Goal: Task Accomplishment & Management: Use online tool/utility

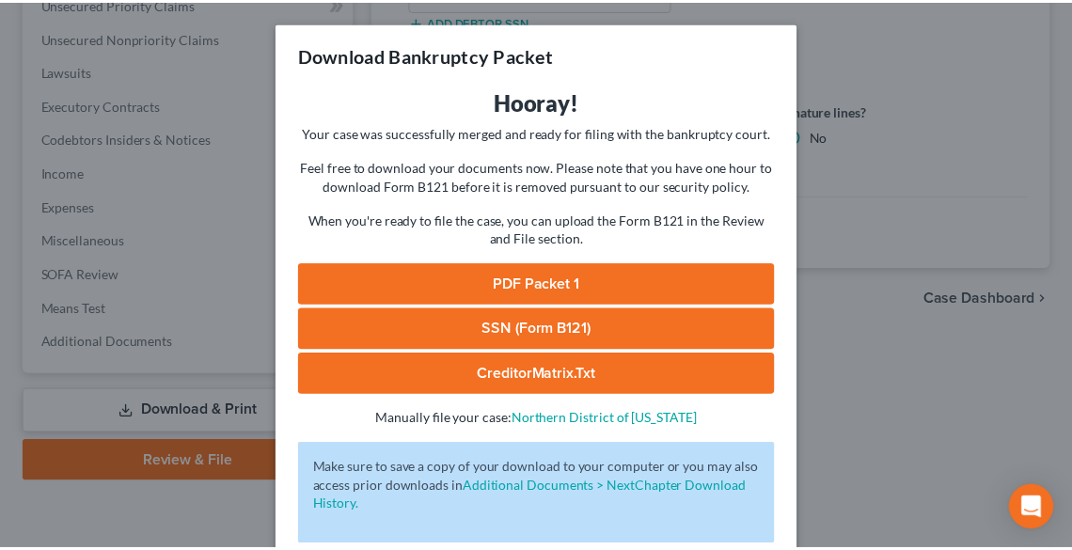
scroll to position [97, 0]
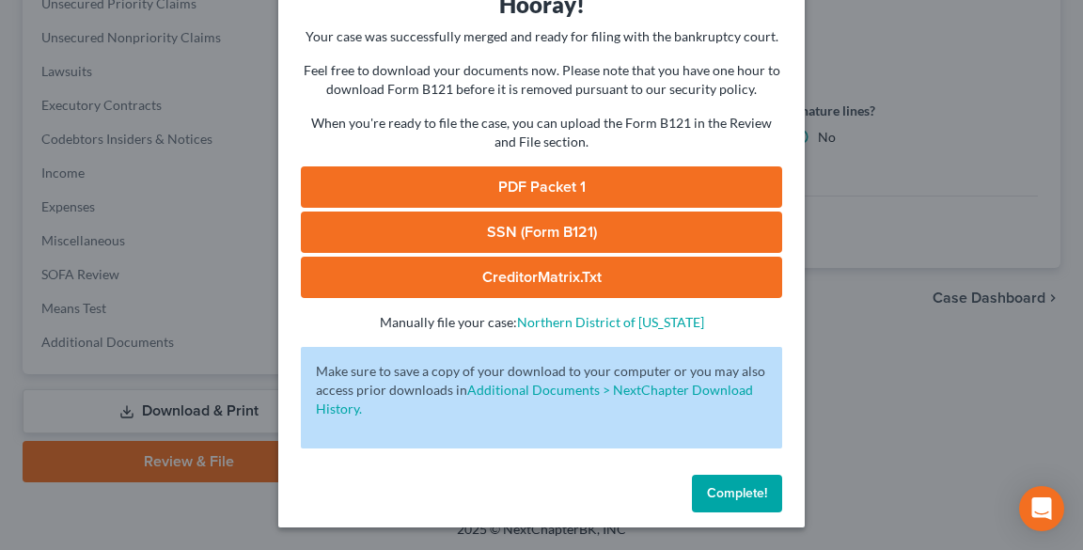
click at [743, 502] on button "Complete!" at bounding box center [737, 494] width 90 height 38
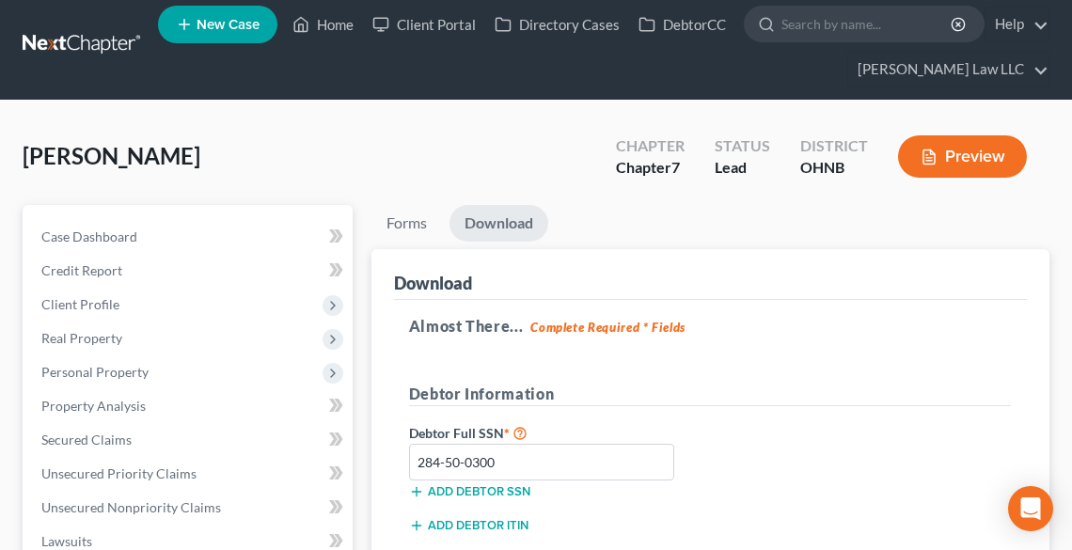
scroll to position [0, 0]
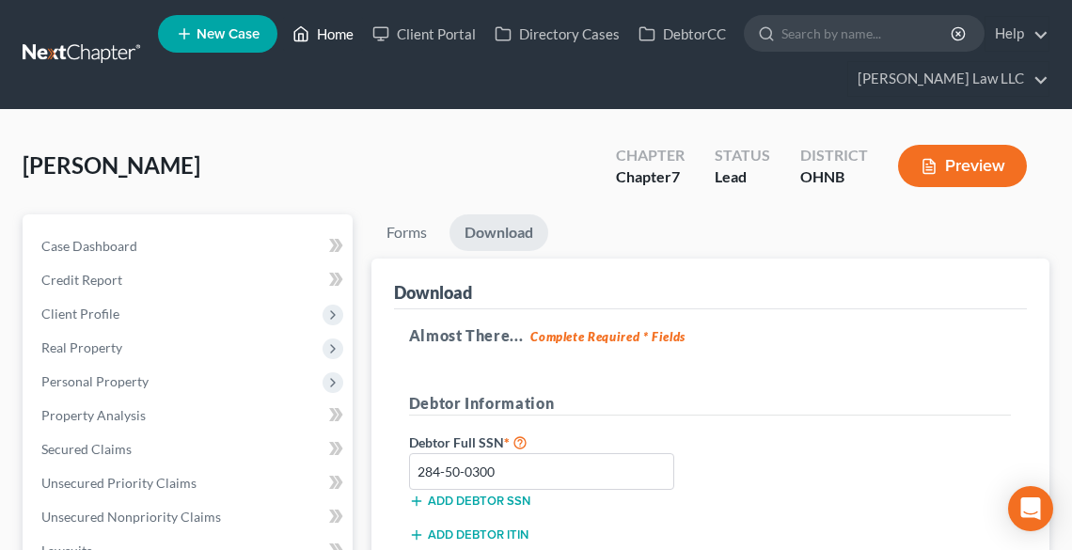
click at [328, 28] on link "Home" at bounding box center [323, 34] width 80 height 34
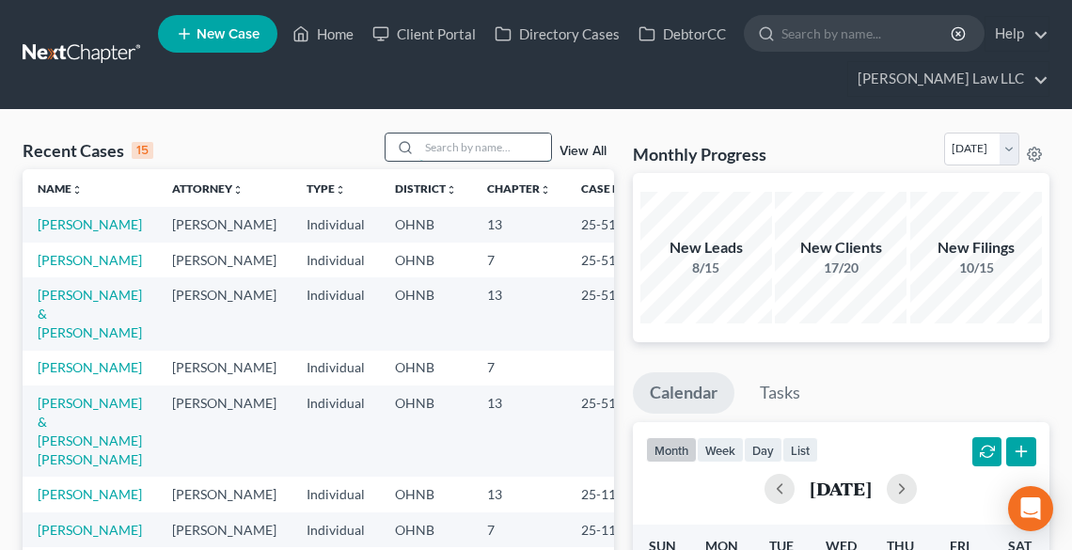
click at [493, 147] on input "search" at bounding box center [485, 147] width 132 height 27
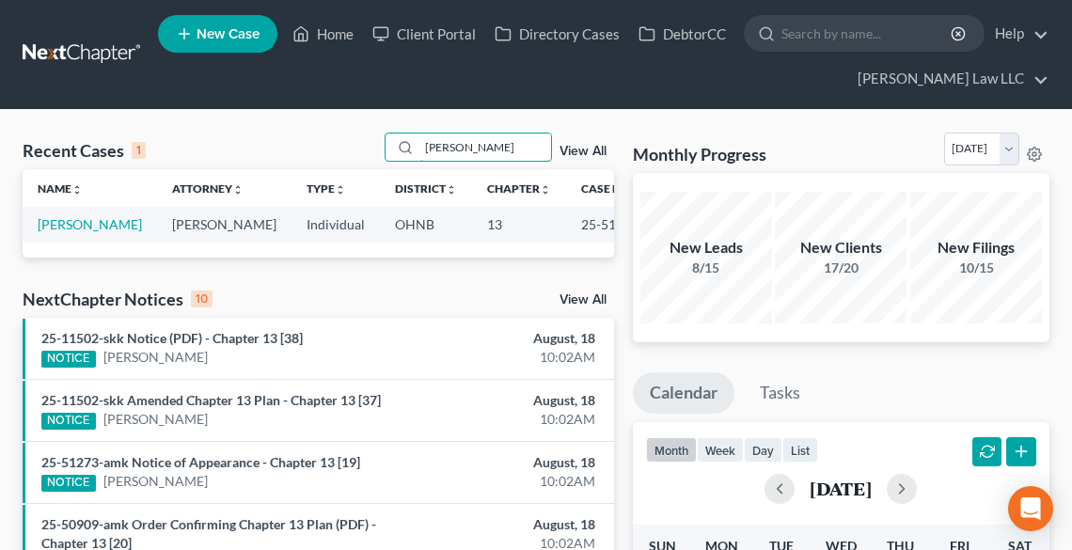
type input "[PERSON_NAME]"
click at [45, 227] on link "[PERSON_NAME]" at bounding box center [90, 224] width 104 height 16
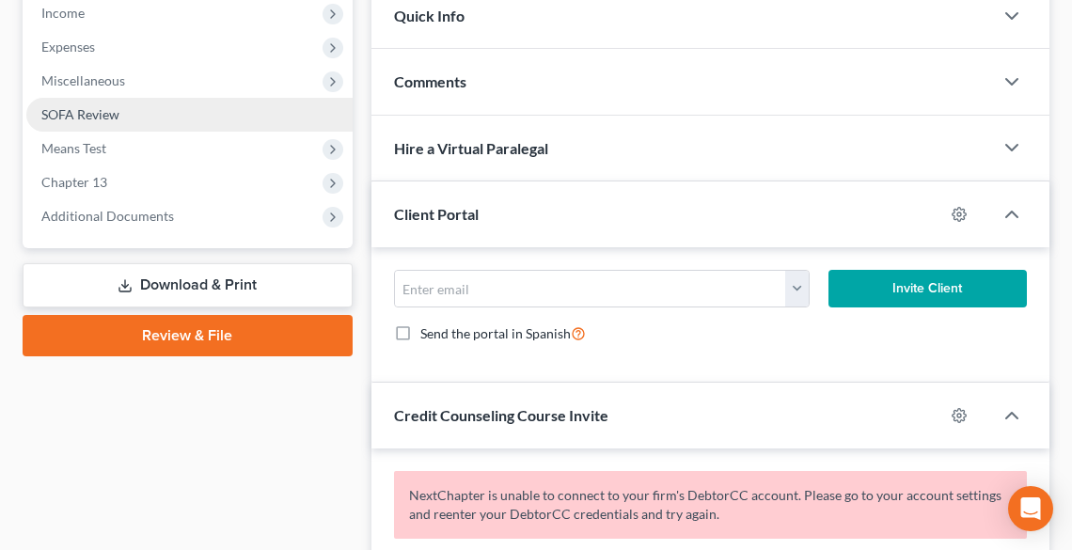
scroll to position [752, 0]
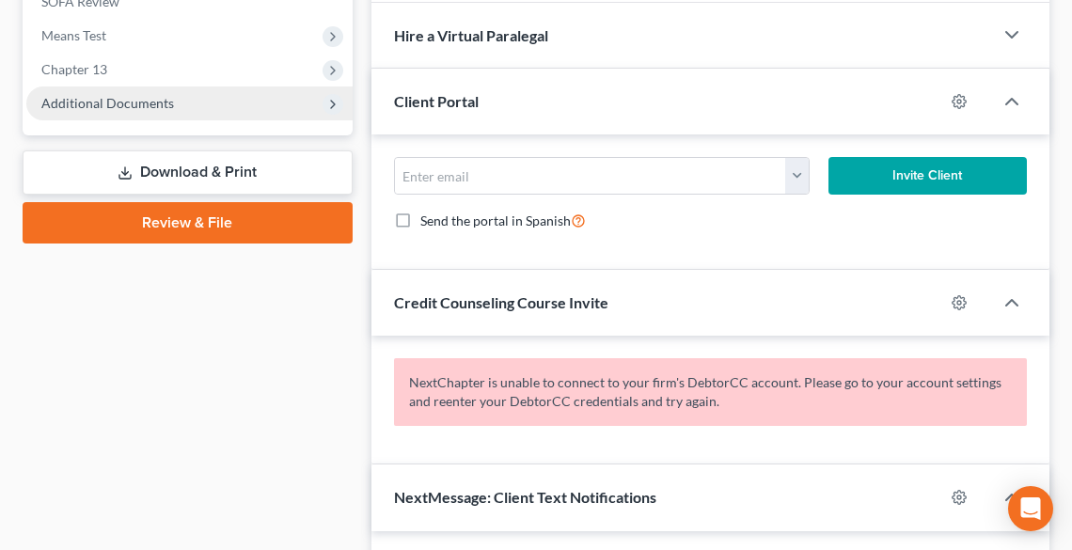
click at [98, 106] on span "Additional Documents" at bounding box center [107, 103] width 133 height 16
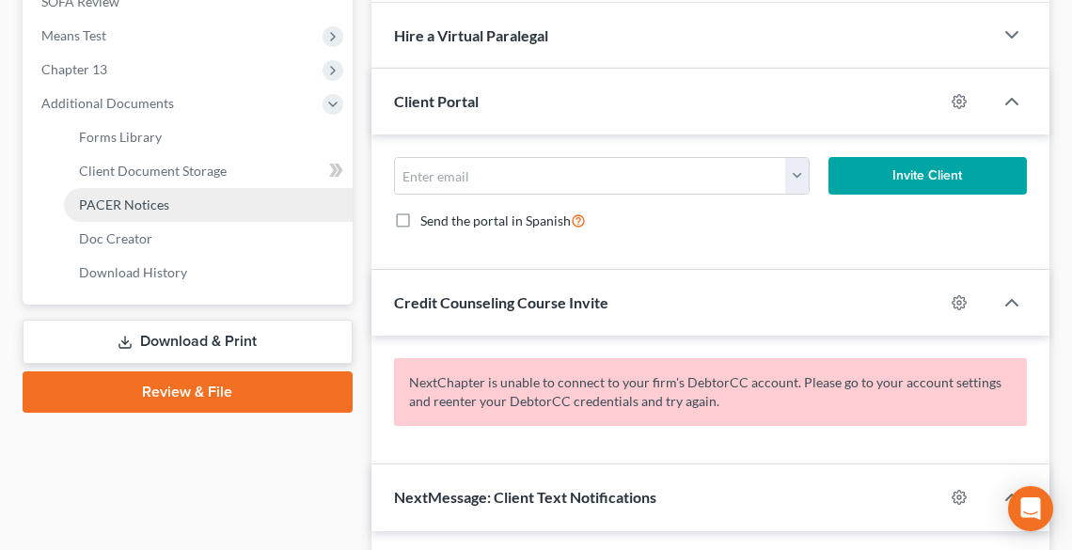
click at [105, 206] on span "PACER Notices" at bounding box center [124, 205] width 90 height 16
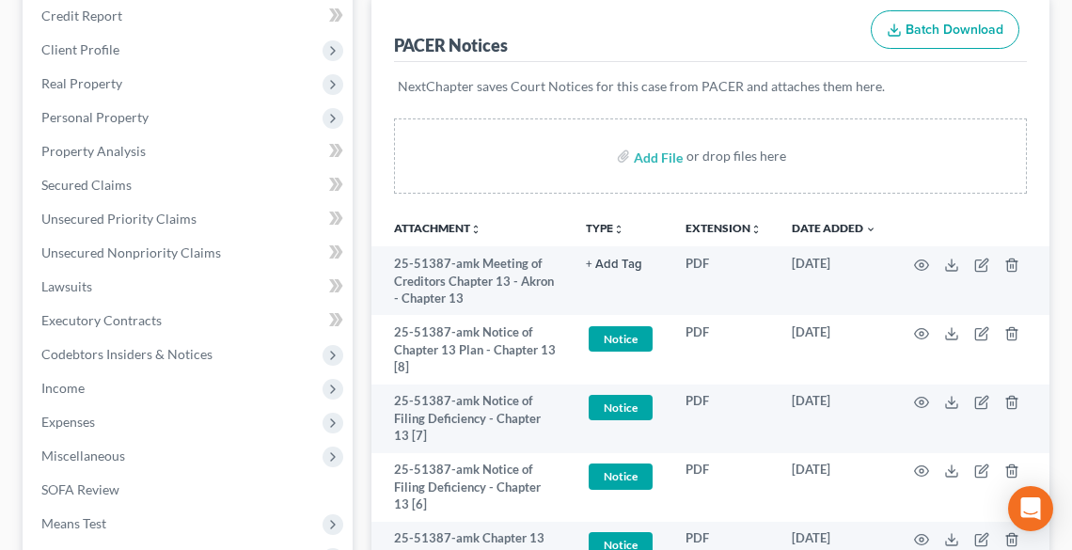
scroll to position [451, 0]
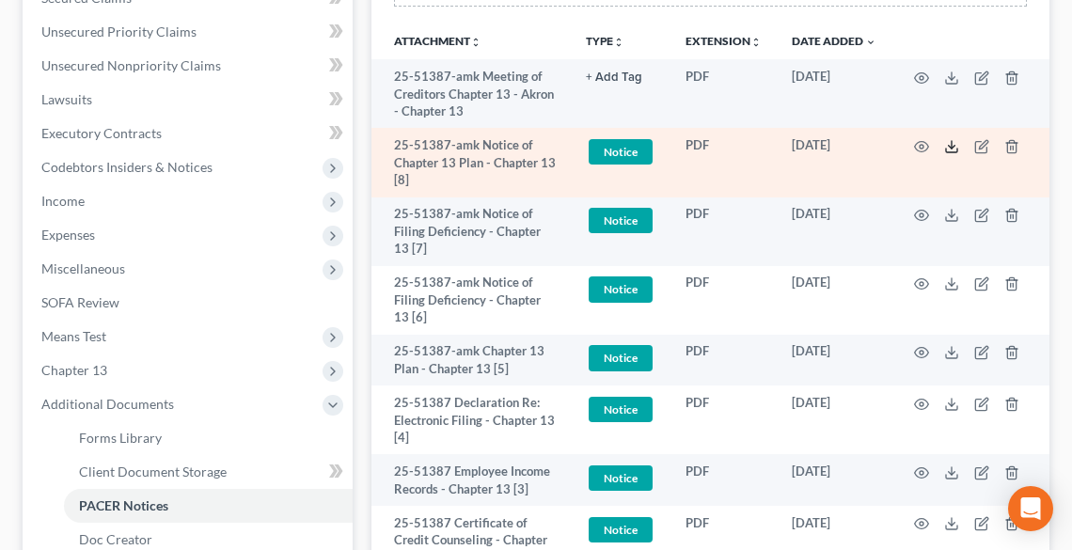
click at [943, 148] on td at bounding box center [970, 162] width 158 height 69
click at [949, 148] on icon at bounding box center [951, 146] width 15 height 15
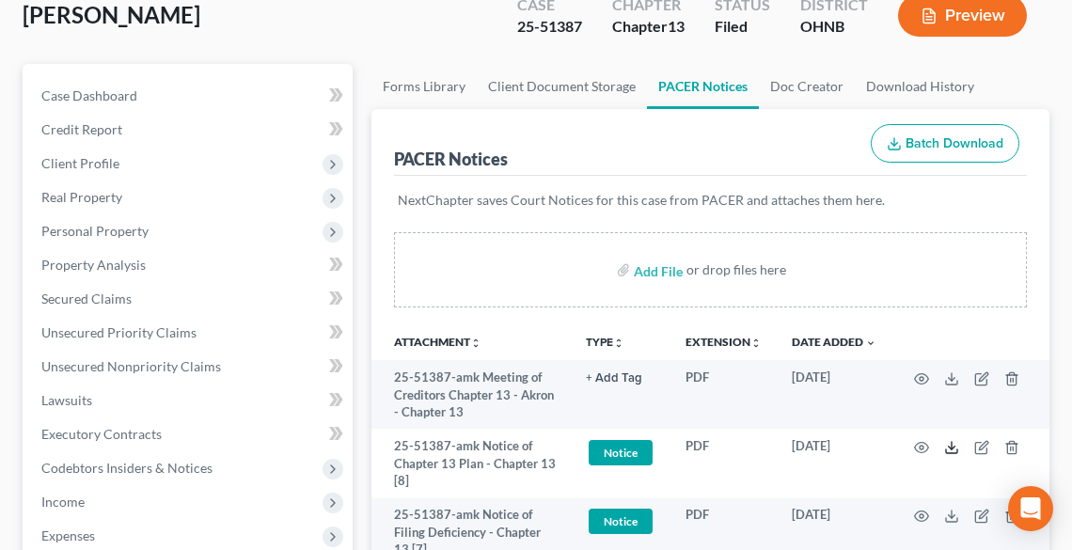
scroll to position [0, 0]
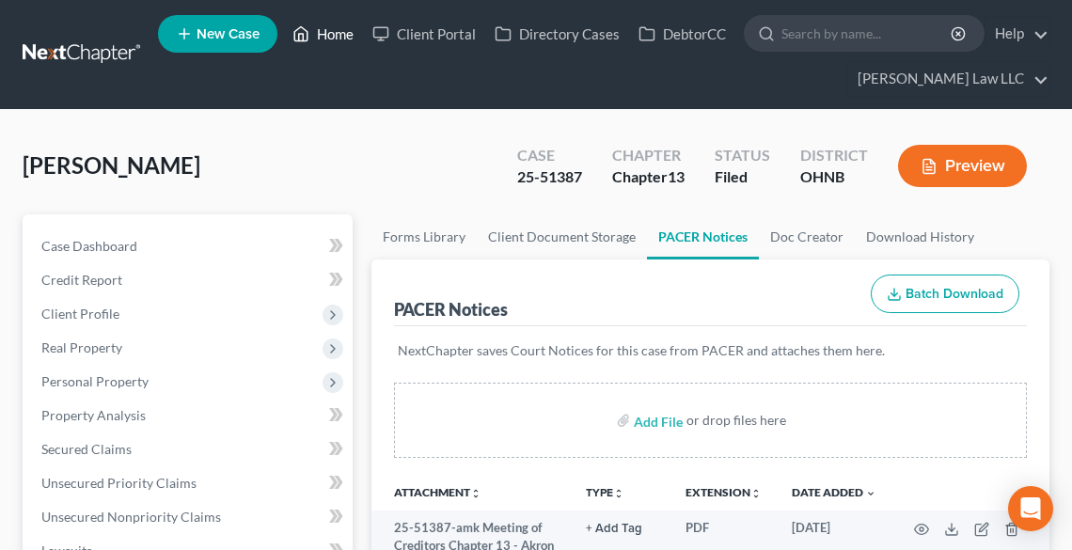
click at [331, 33] on link "Home" at bounding box center [323, 34] width 80 height 34
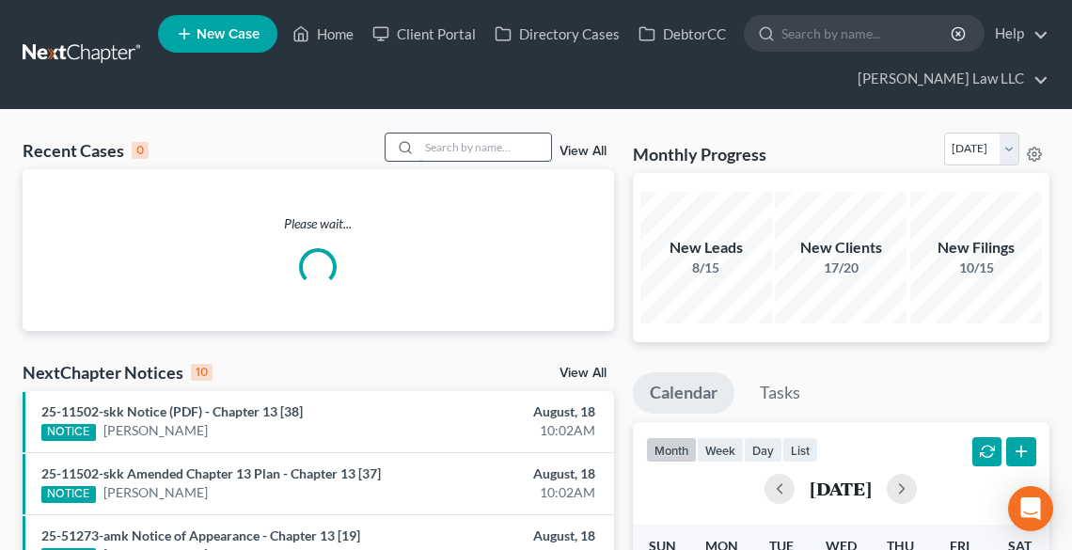
click at [437, 147] on input "search" at bounding box center [485, 147] width 132 height 27
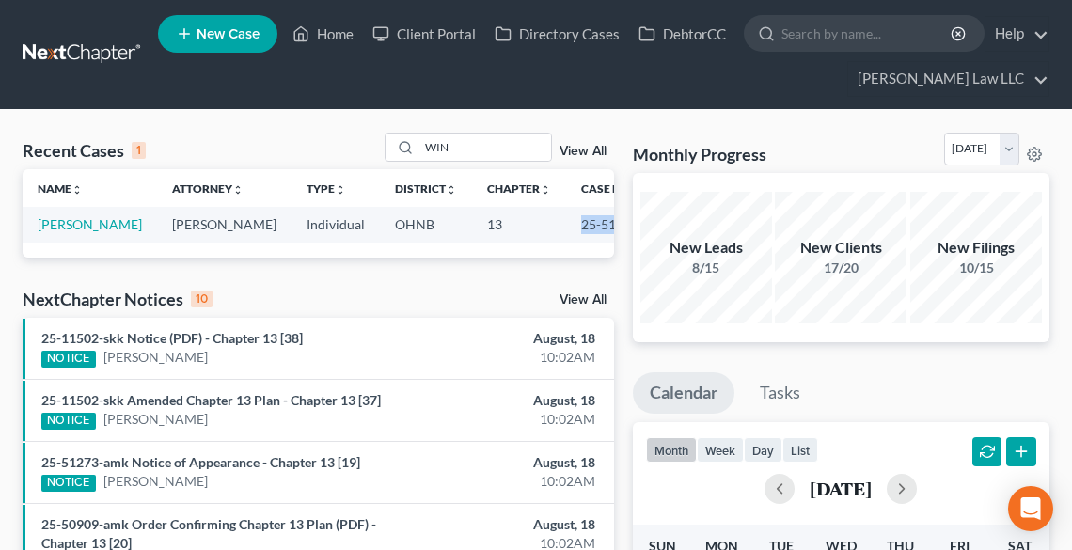
drag, startPoint x: 601, startPoint y: 223, endPoint x: 538, endPoint y: 222, distance: 63.0
click at [566, 222] on td "25-51210" at bounding box center [611, 224] width 90 height 35
copy td "25-51210"
drag, startPoint x: 482, startPoint y: 140, endPoint x: 421, endPoint y: 147, distance: 61.5
click at [421, 147] on input "WIN" at bounding box center [485, 147] width 132 height 27
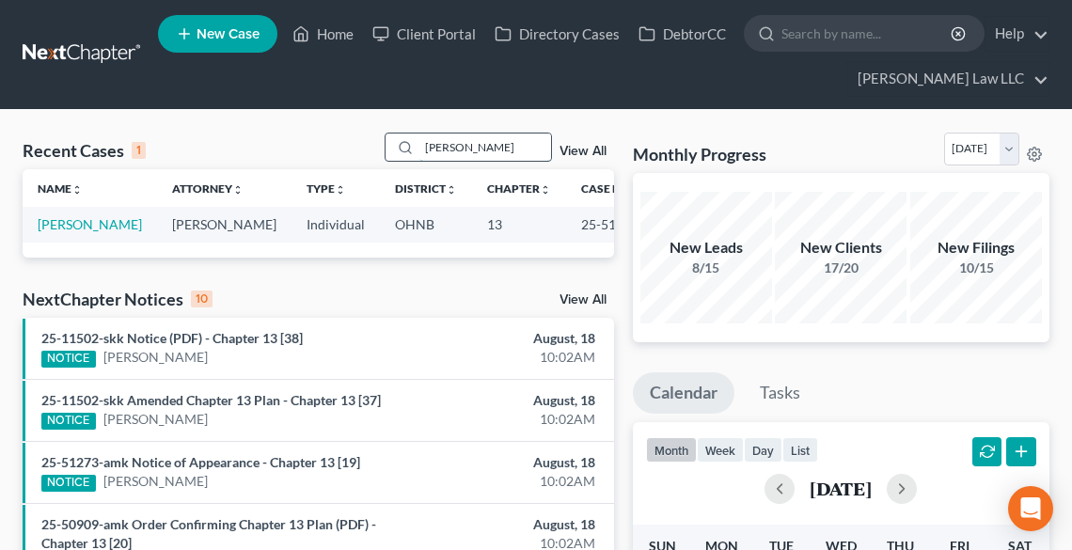
type input "[PERSON_NAME]"
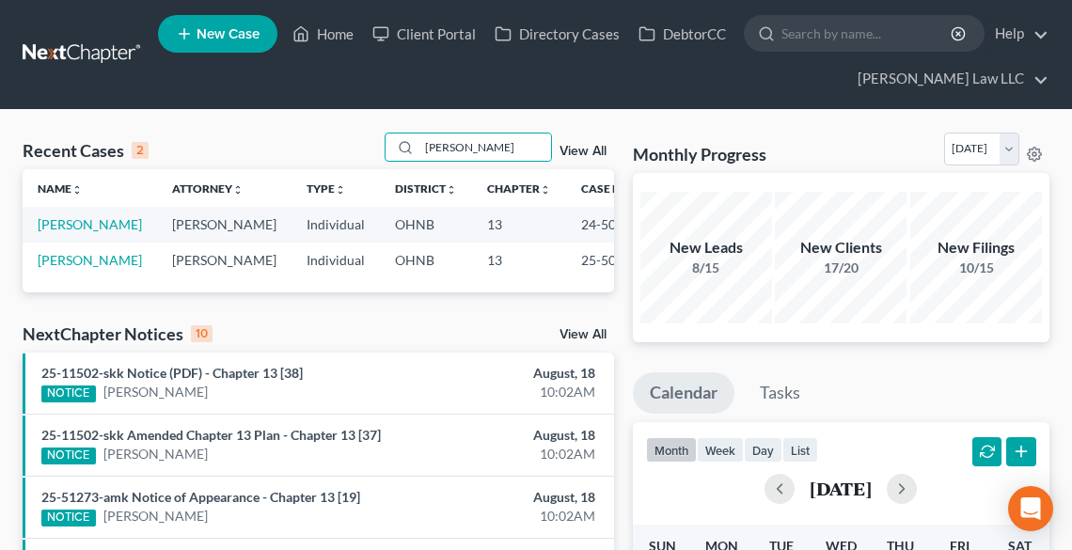
click at [72, 277] on td "[PERSON_NAME]" at bounding box center [90, 260] width 134 height 35
click at [67, 292] on div "Name unfold_more expand_more expand_less Attorney unfold_more expand_more expan…" at bounding box center [318, 230] width 591 height 123
click at [60, 268] on link "[PERSON_NAME]" at bounding box center [90, 260] width 104 height 16
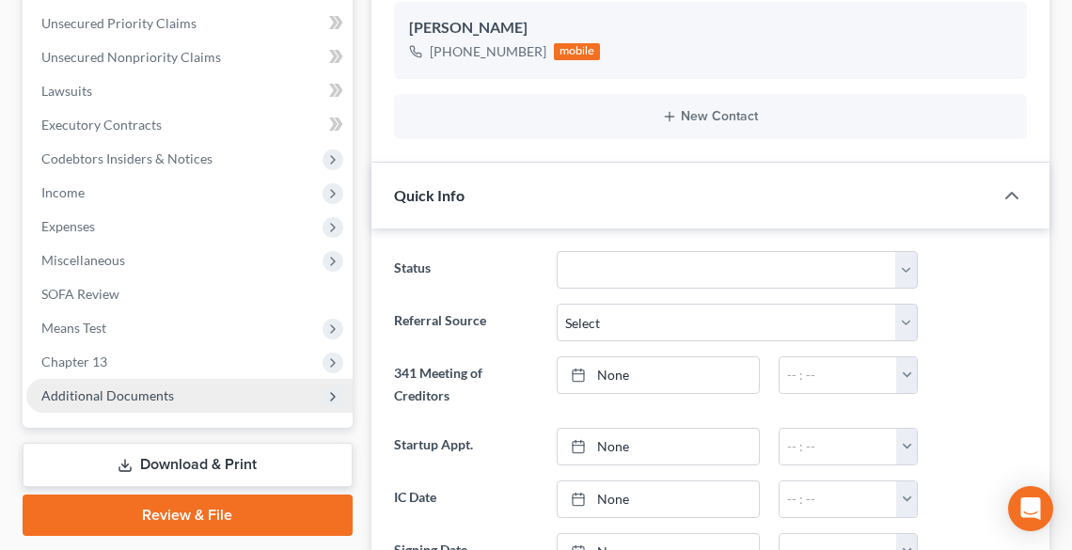
scroll to position [527, 0]
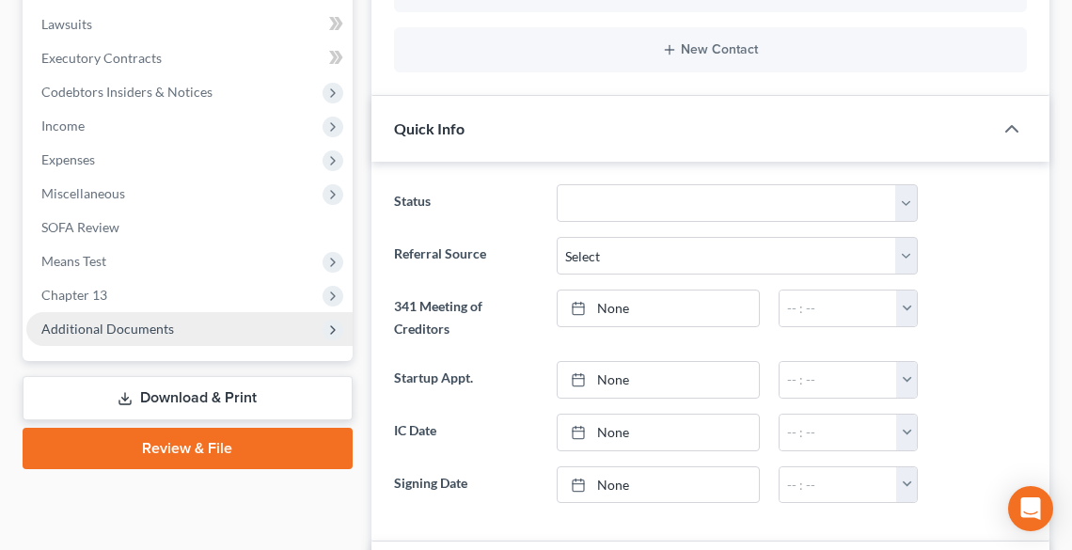
click at [100, 328] on span "Additional Documents" at bounding box center [107, 329] width 133 height 16
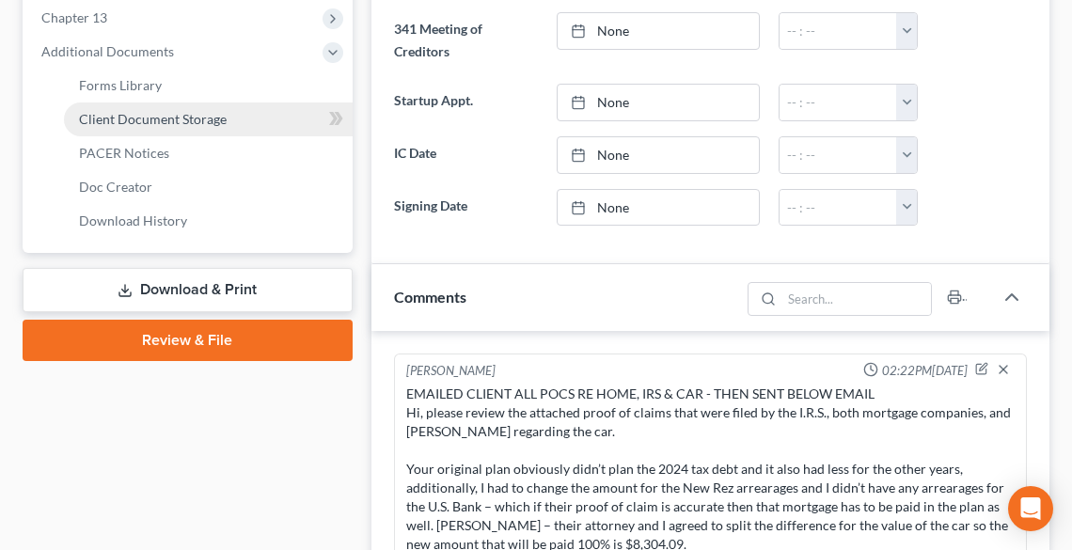
scroll to position [903, 0]
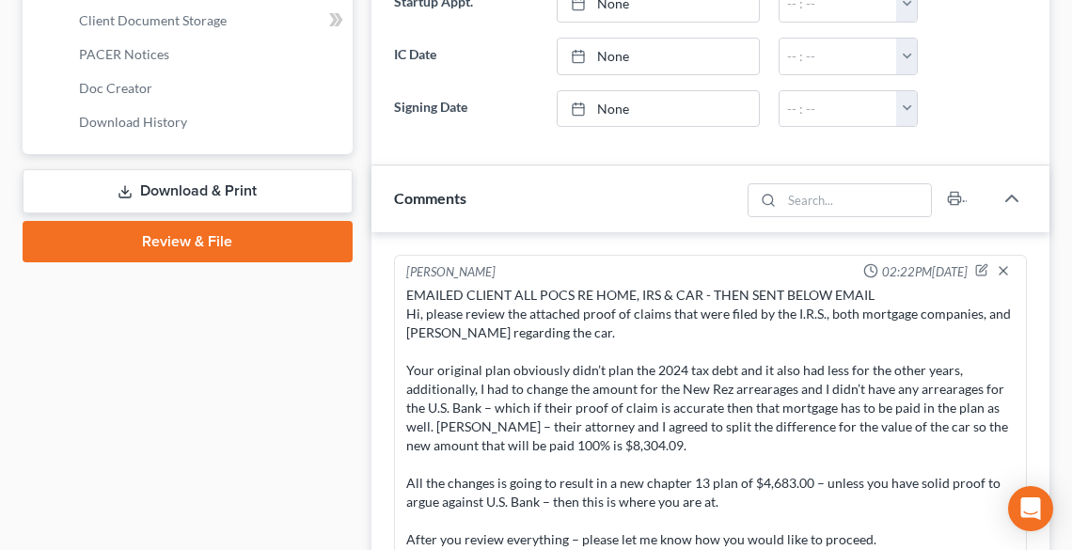
click at [162, 185] on link "Download & Print" at bounding box center [188, 191] width 330 height 44
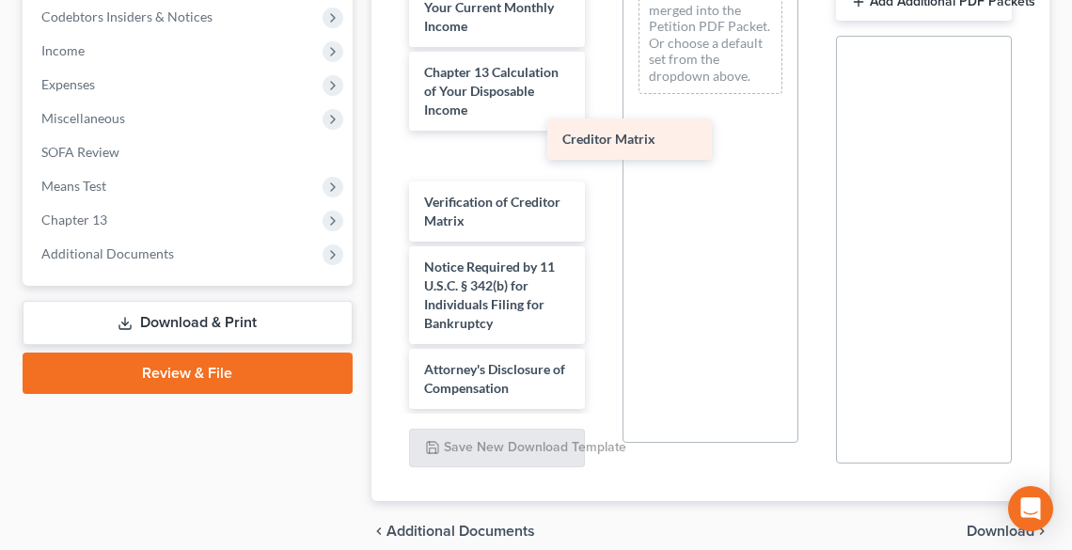
scroll to position [945, 0]
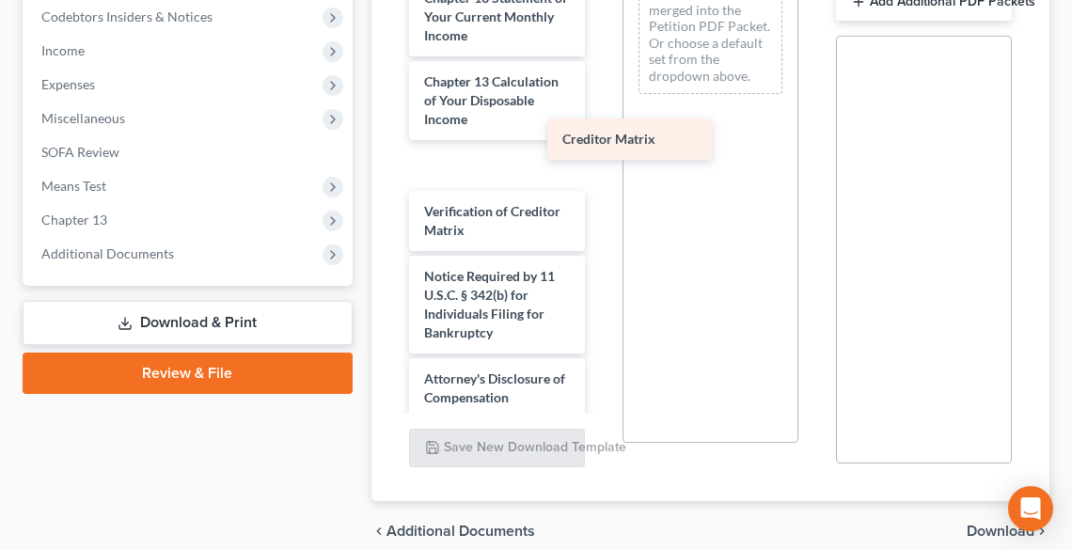
drag, startPoint x: 478, startPoint y: 163, endPoint x: 648, endPoint y: 141, distance: 171.5
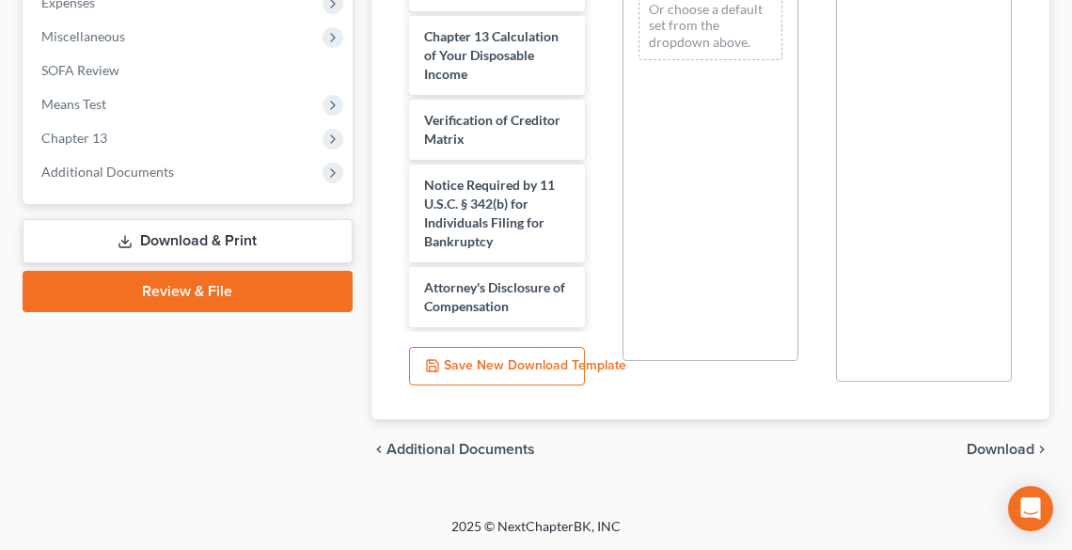
click at [982, 450] on span "Download" at bounding box center [1001, 449] width 68 height 15
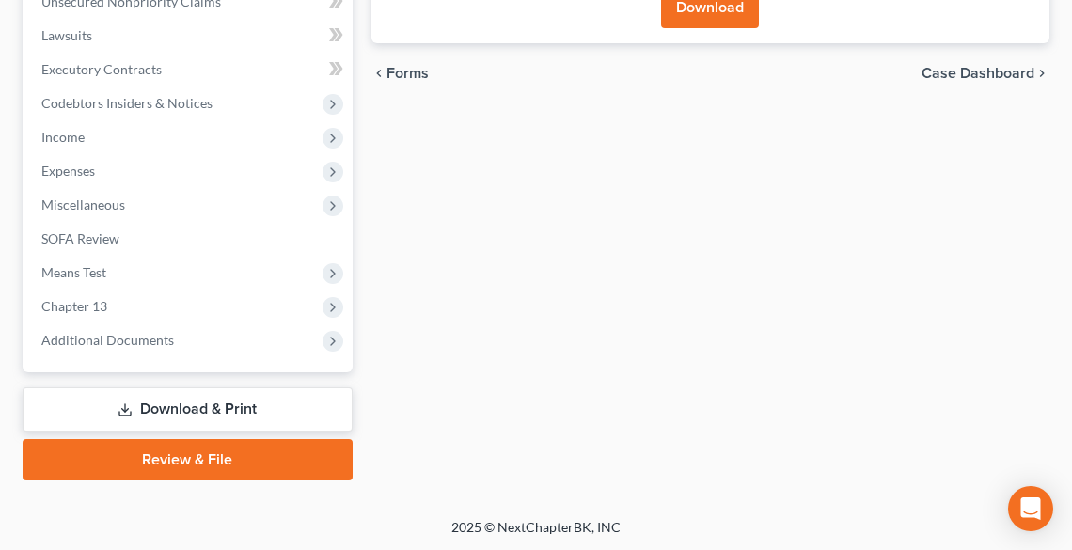
scroll to position [290, 0]
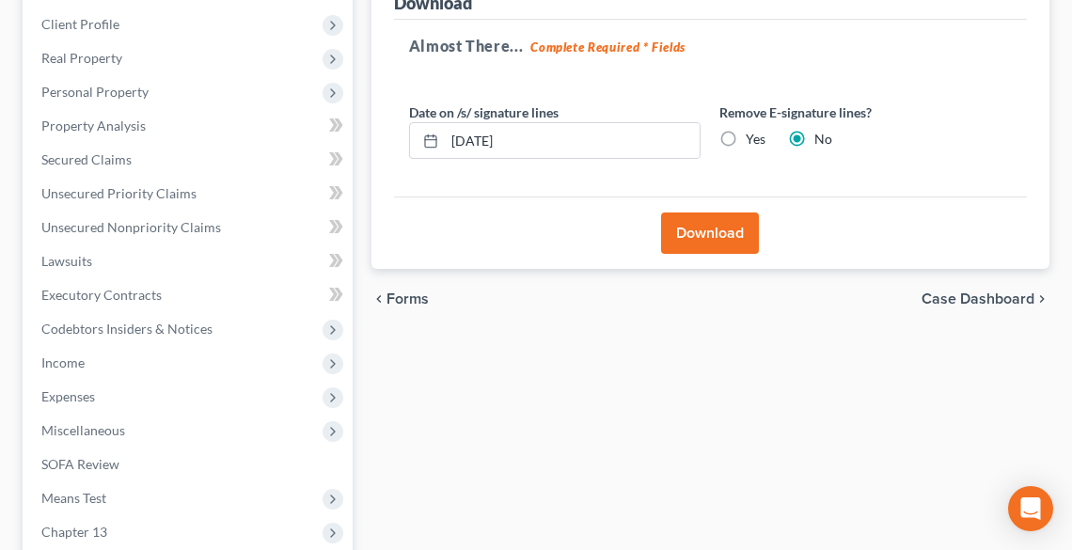
click at [711, 226] on button "Download" at bounding box center [710, 232] width 98 height 41
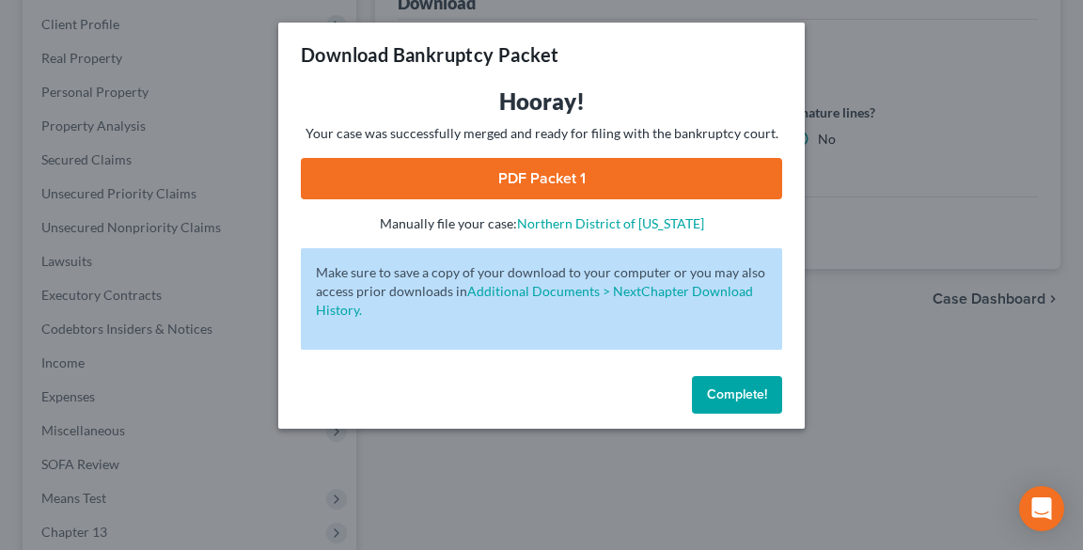
click at [538, 178] on link "PDF Packet 1" at bounding box center [541, 178] width 481 height 41
click at [735, 404] on button "Complete!" at bounding box center [737, 395] width 90 height 38
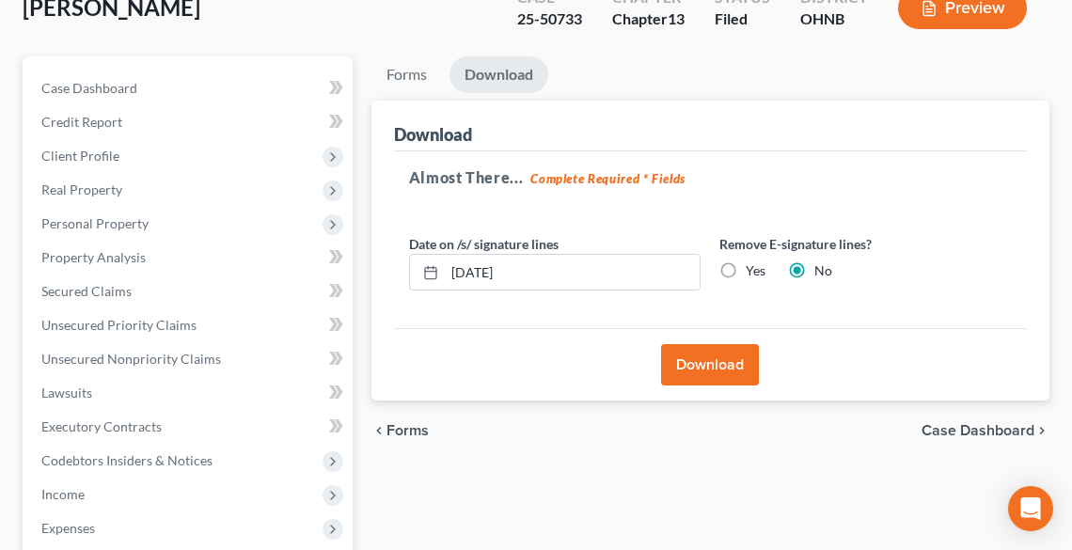
scroll to position [0, 0]
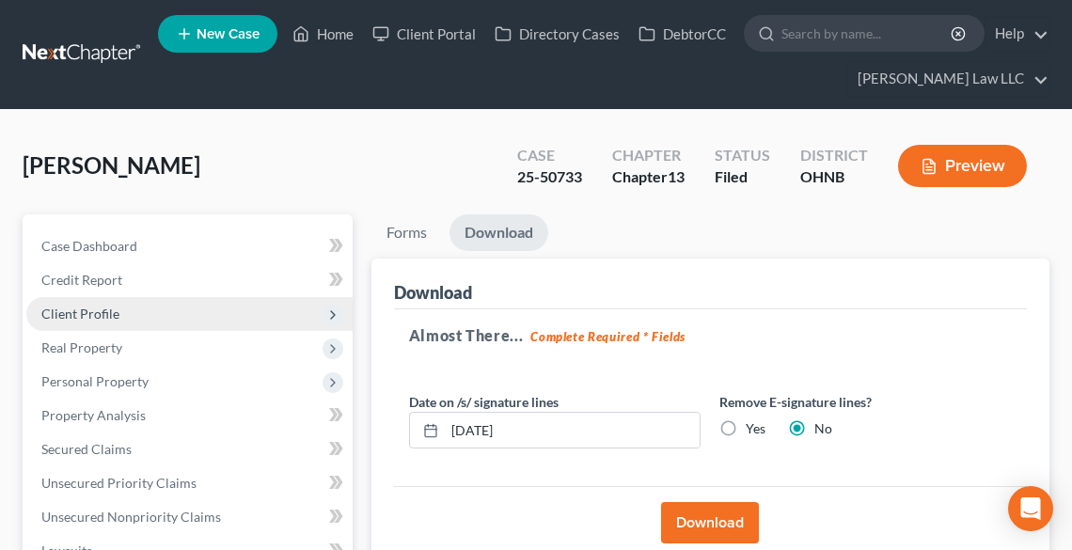
click at [113, 315] on span "Client Profile" at bounding box center [80, 314] width 78 height 16
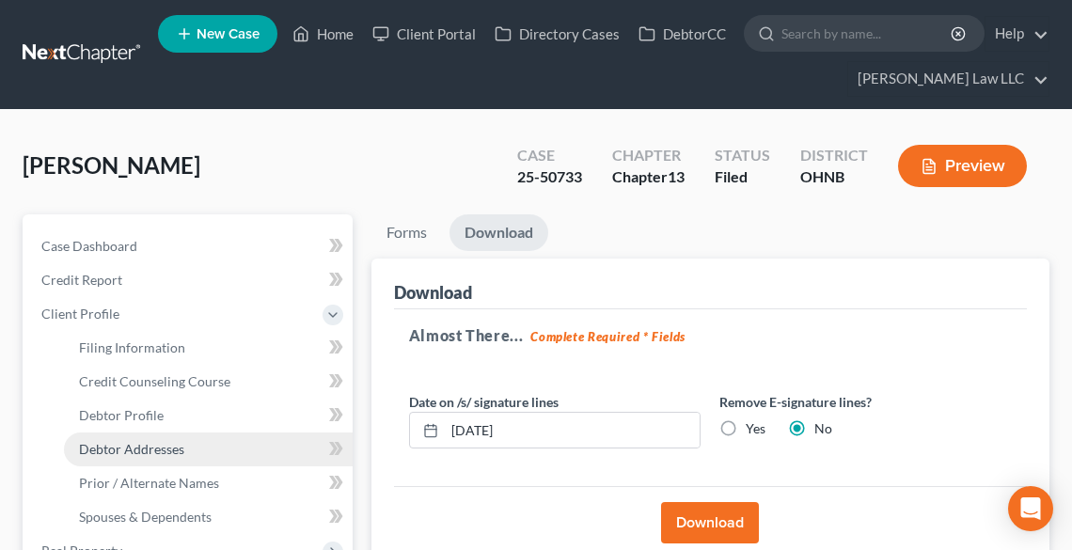
click at [167, 444] on span "Debtor Addresses" at bounding box center [131, 449] width 105 height 16
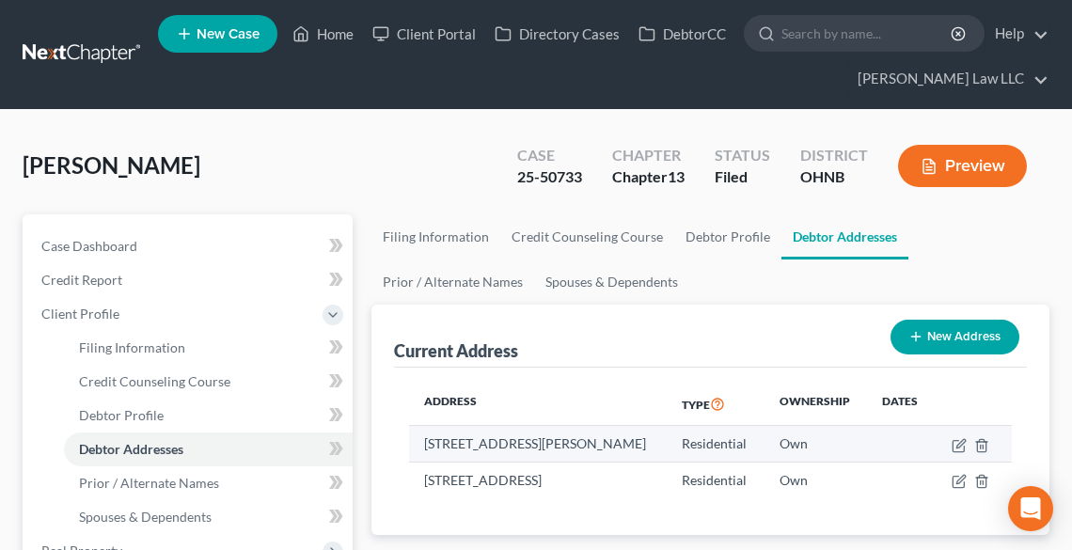
drag, startPoint x: 429, startPoint y: 440, endPoint x: 649, endPoint y: 453, distance: 220.4
click at [649, 453] on td "[STREET_ADDRESS][PERSON_NAME]" at bounding box center [538, 444] width 259 height 36
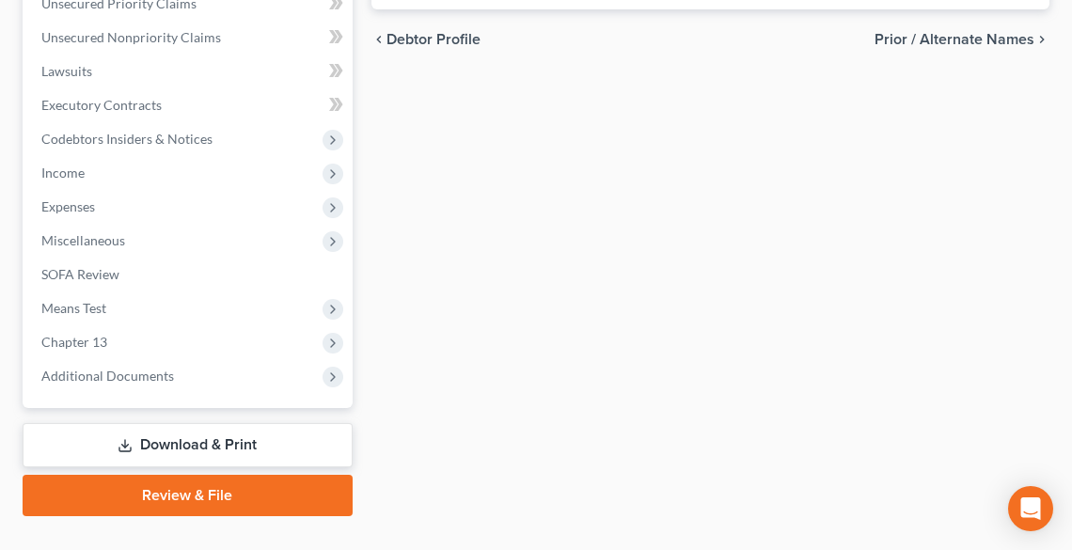
scroll to position [718, 0]
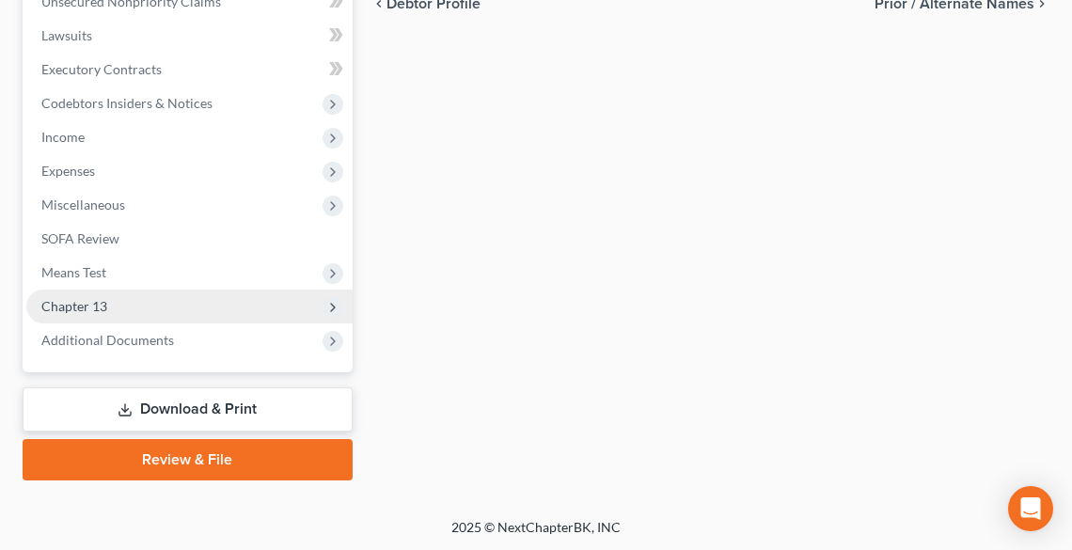
click at [105, 308] on span "Chapter 13" at bounding box center [74, 306] width 66 height 16
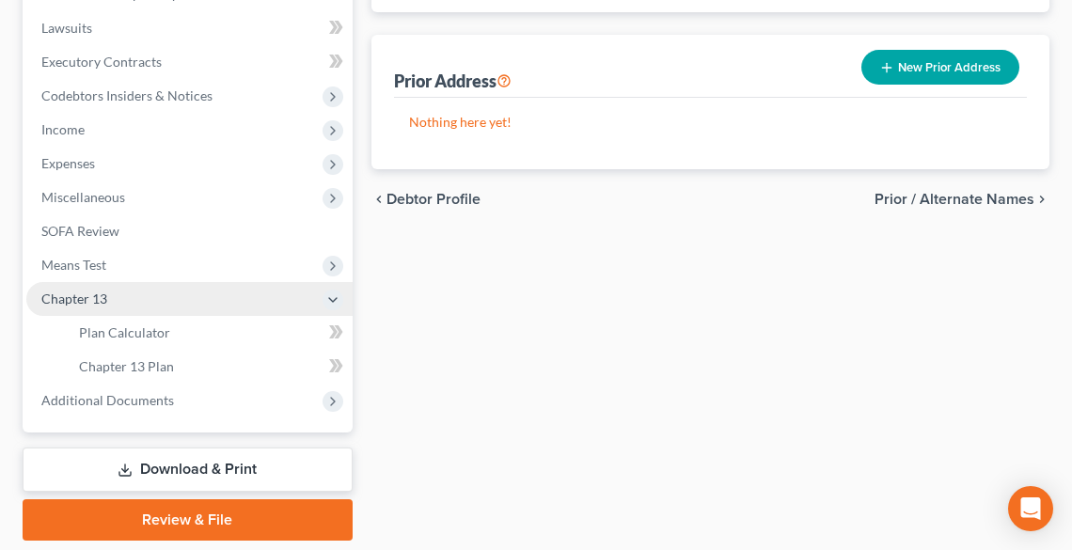
scroll to position [515, 0]
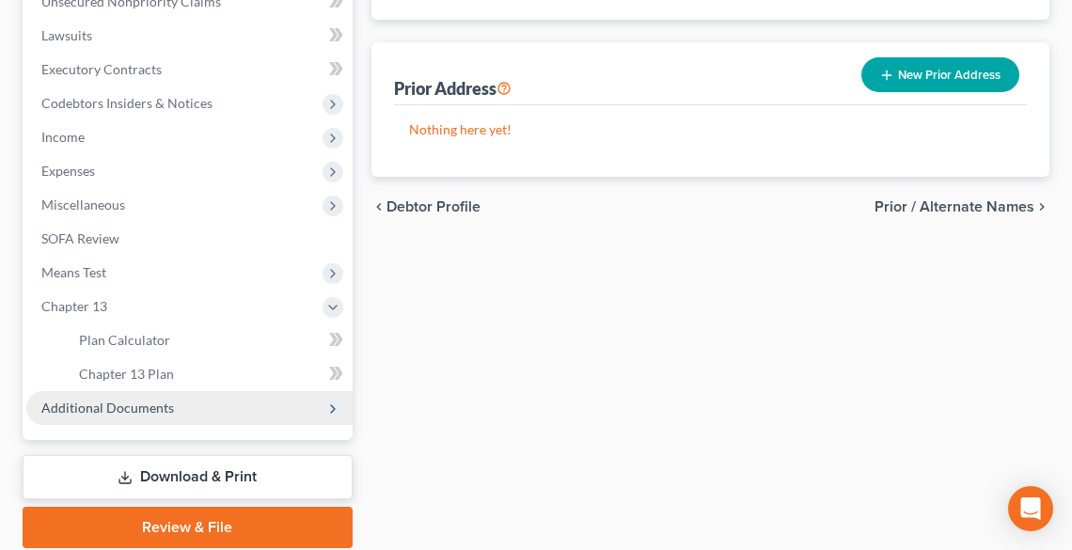
click at [137, 414] on span "Additional Documents" at bounding box center [107, 408] width 133 height 16
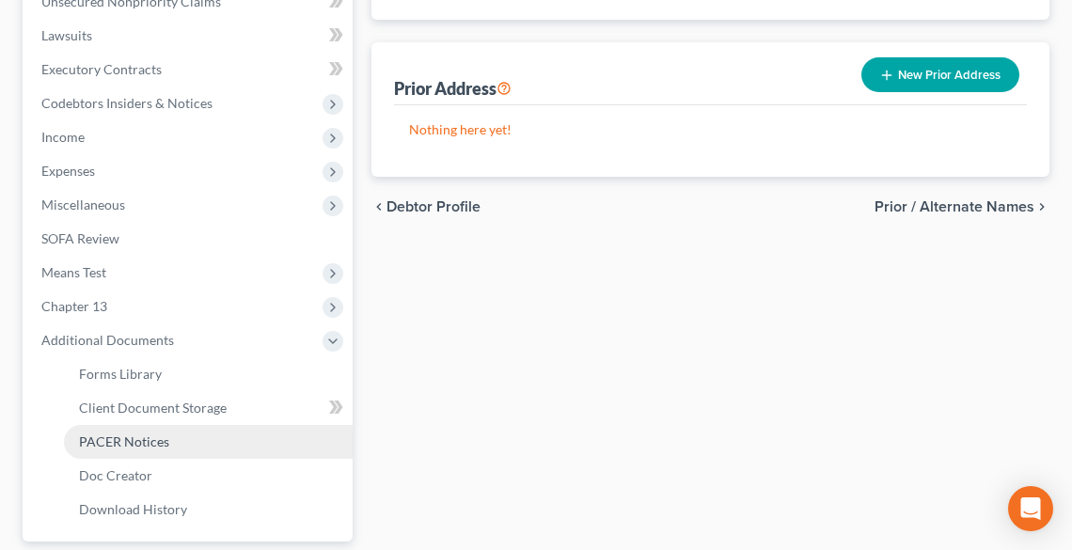
click at [143, 446] on span "PACER Notices" at bounding box center [124, 441] width 90 height 16
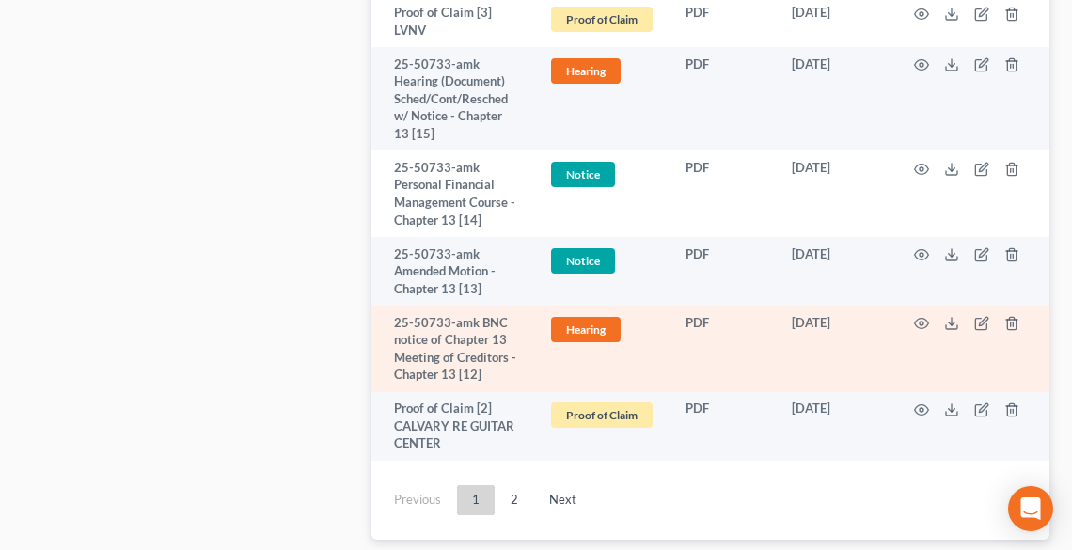
scroll to position [5871, 0]
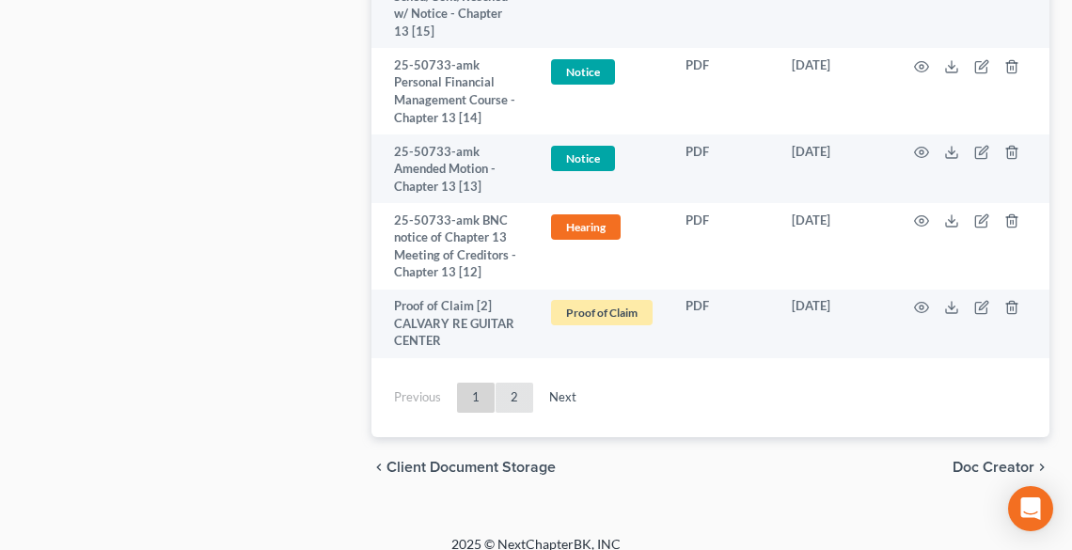
click at [514, 383] on link "2" at bounding box center [514, 398] width 38 height 30
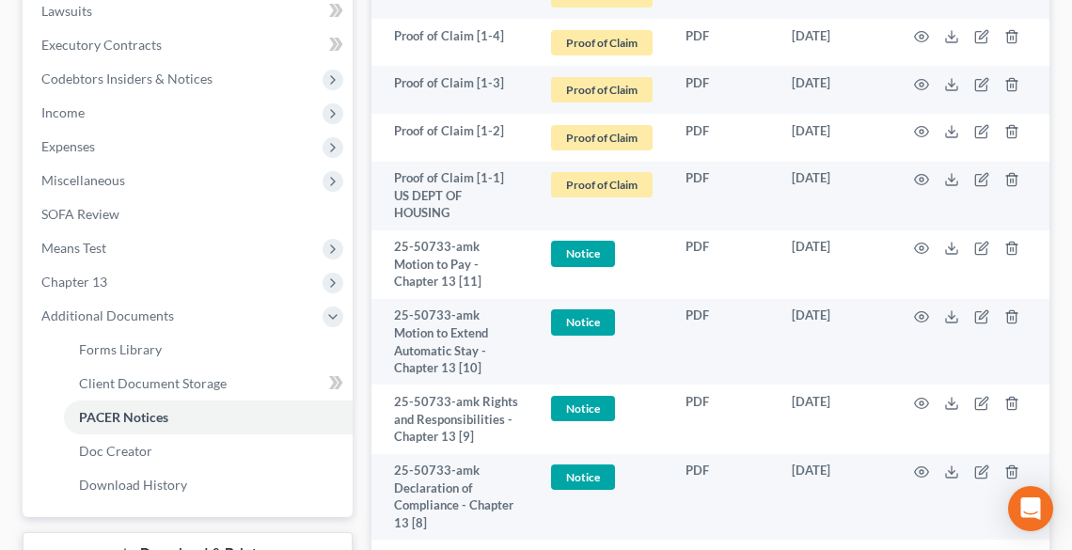
scroll to position [536, 0]
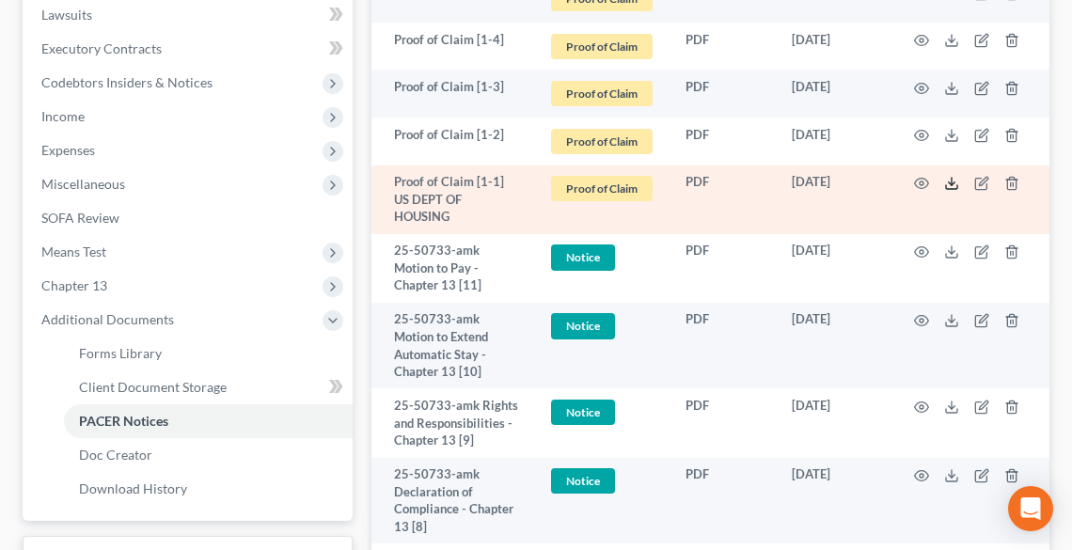
click at [955, 182] on icon at bounding box center [951, 183] width 15 height 15
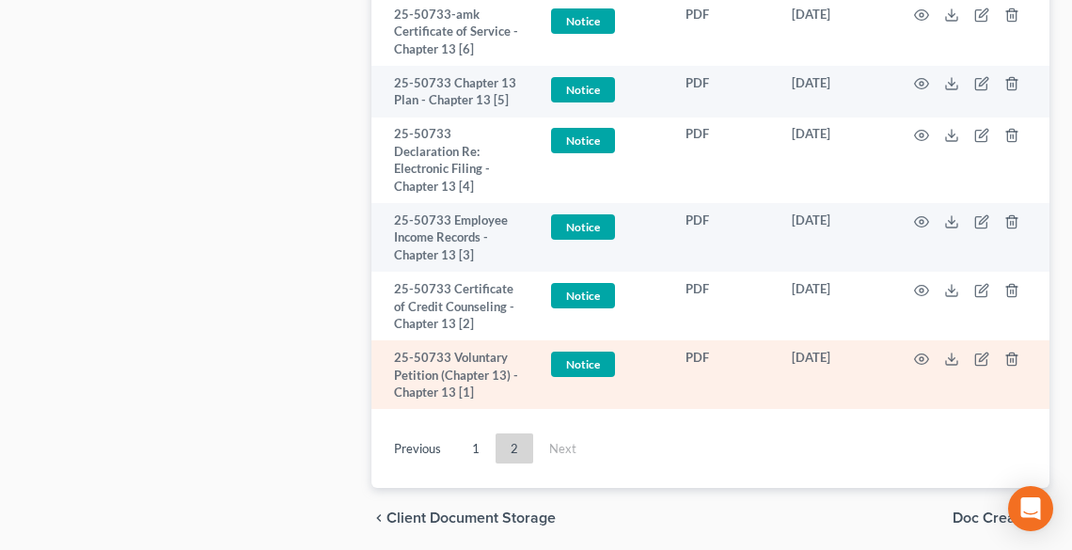
scroll to position [1288, 0]
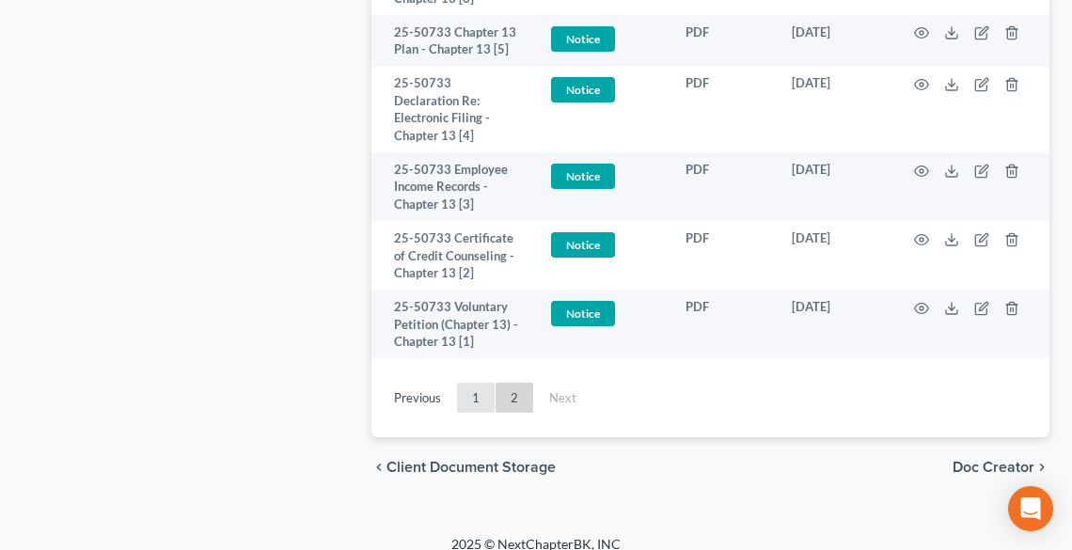
click at [463, 383] on link "1" at bounding box center [476, 398] width 38 height 30
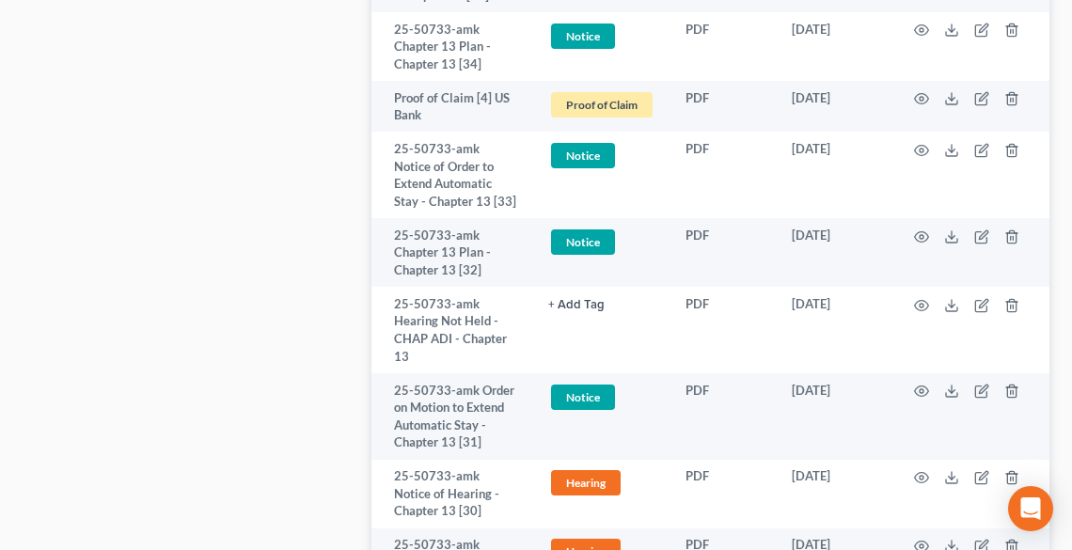
scroll to position [3840, 0]
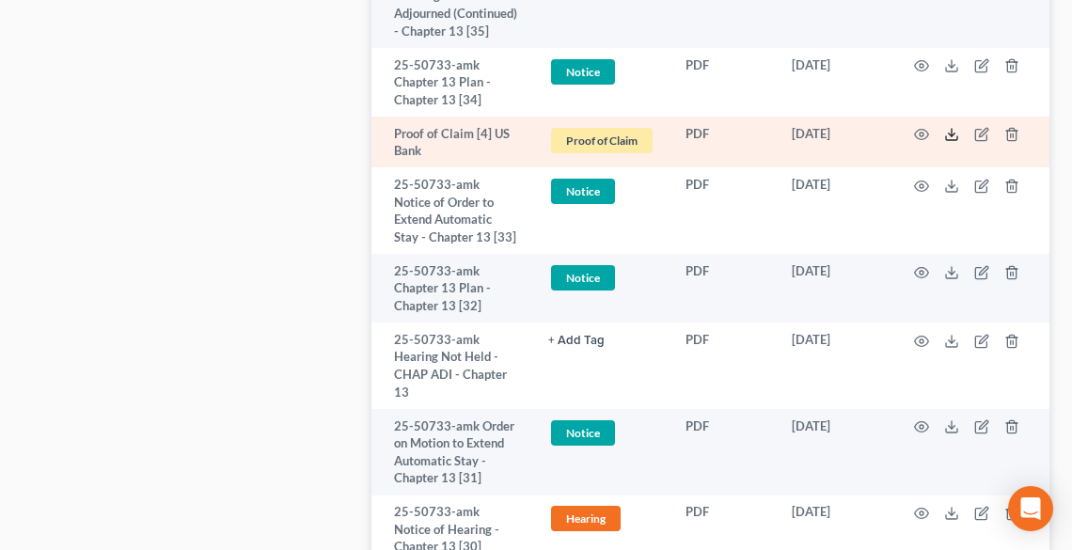
click at [955, 127] on icon at bounding box center [951, 134] width 15 height 15
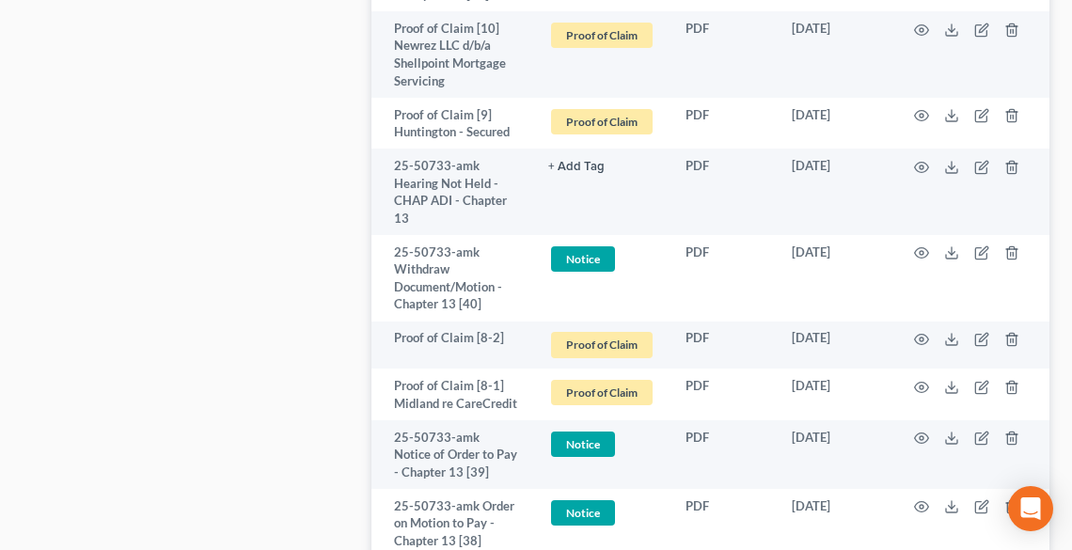
scroll to position [2636, 0]
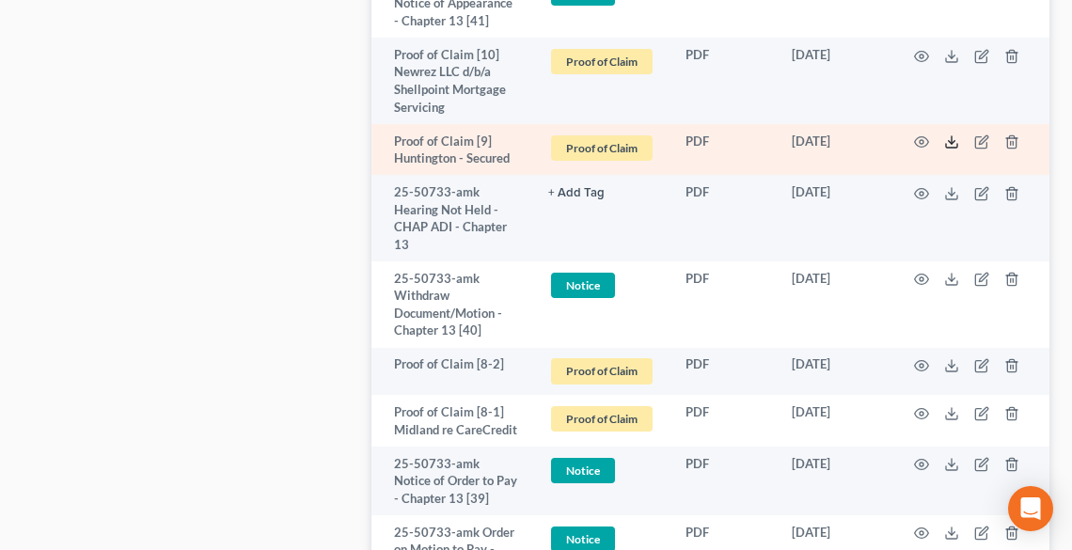
click at [951, 136] on line at bounding box center [951, 140] width 0 height 8
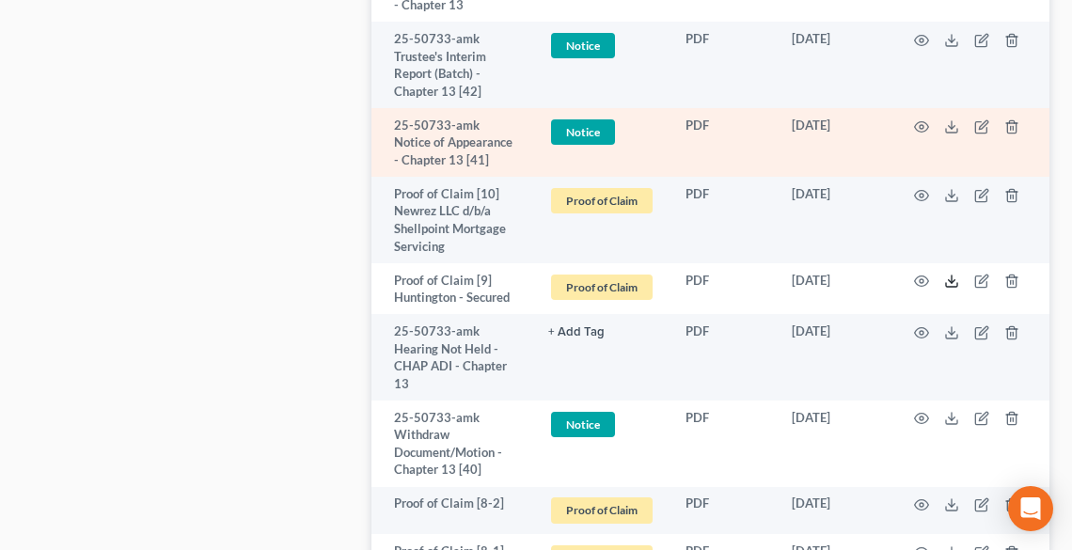
scroll to position [2486, 0]
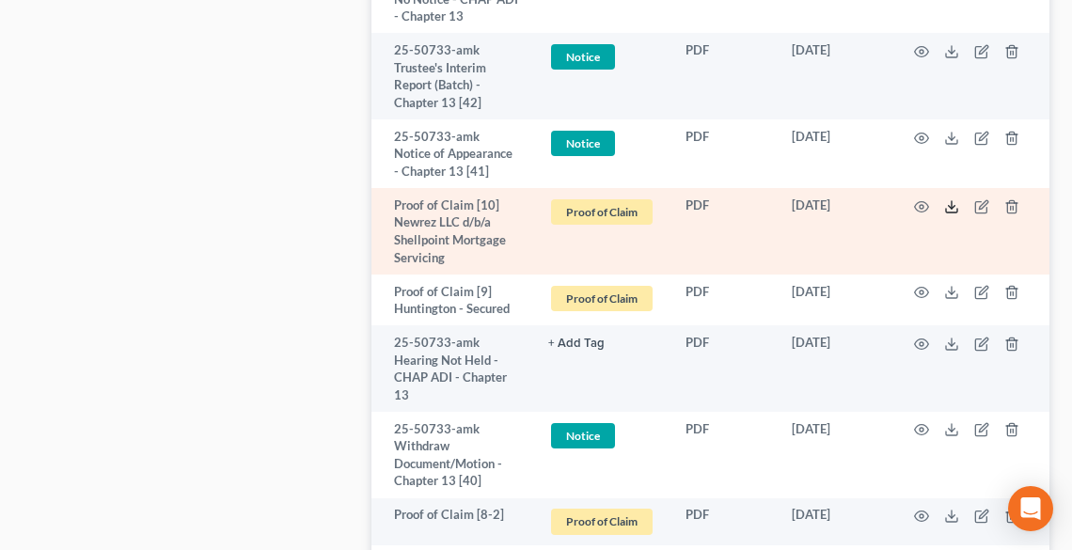
click at [950, 199] on icon at bounding box center [951, 206] width 15 height 15
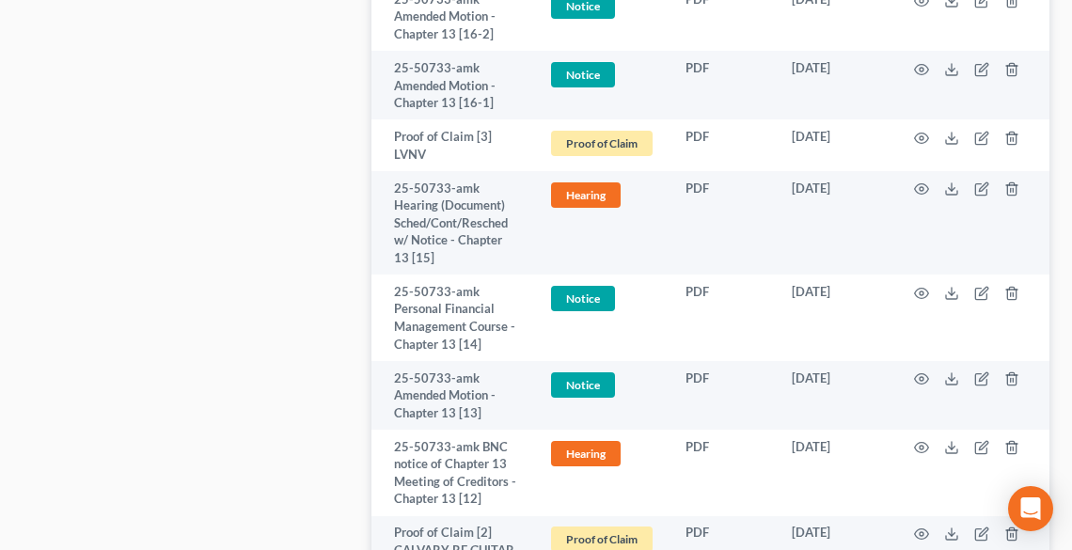
scroll to position [5645, 0]
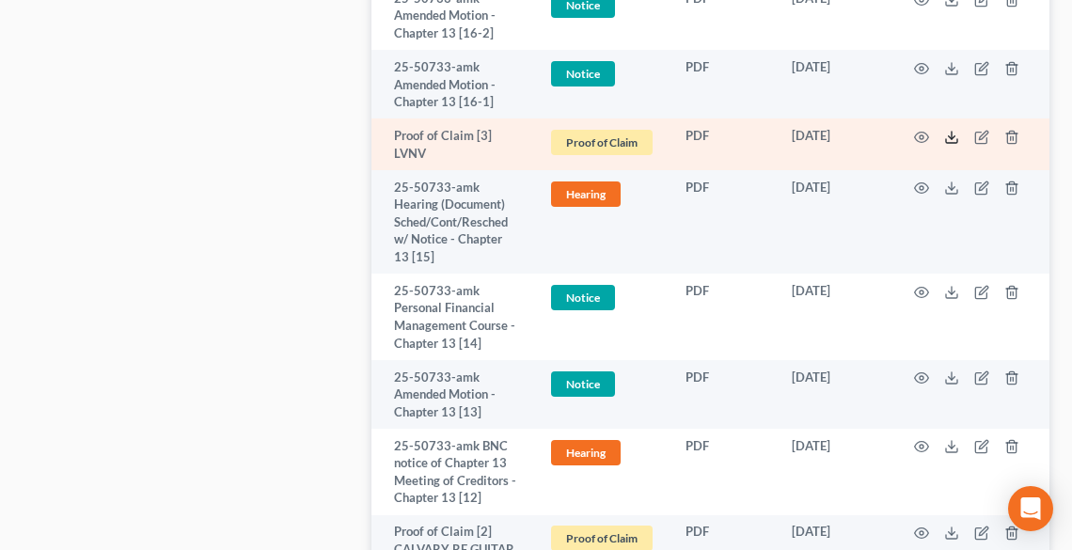
click at [945, 130] on icon at bounding box center [951, 137] width 15 height 15
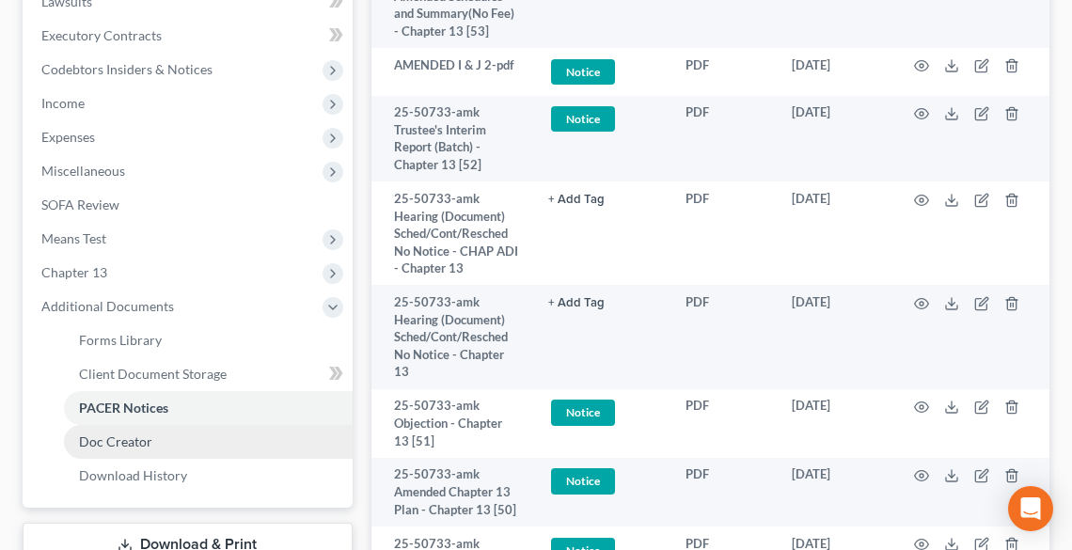
scroll to position [605, 0]
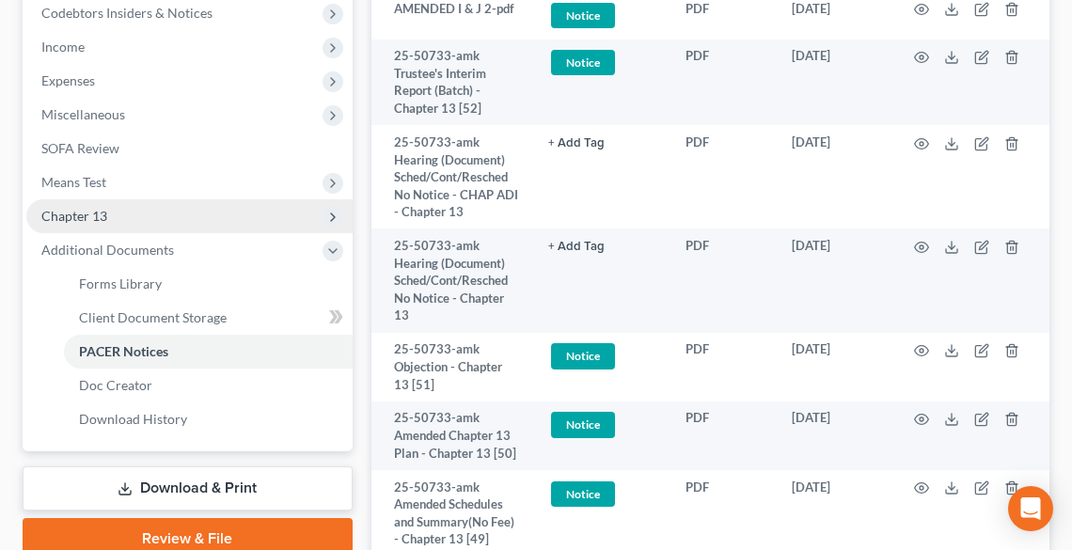
click at [105, 208] on span "Chapter 13" at bounding box center [74, 216] width 66 height 16
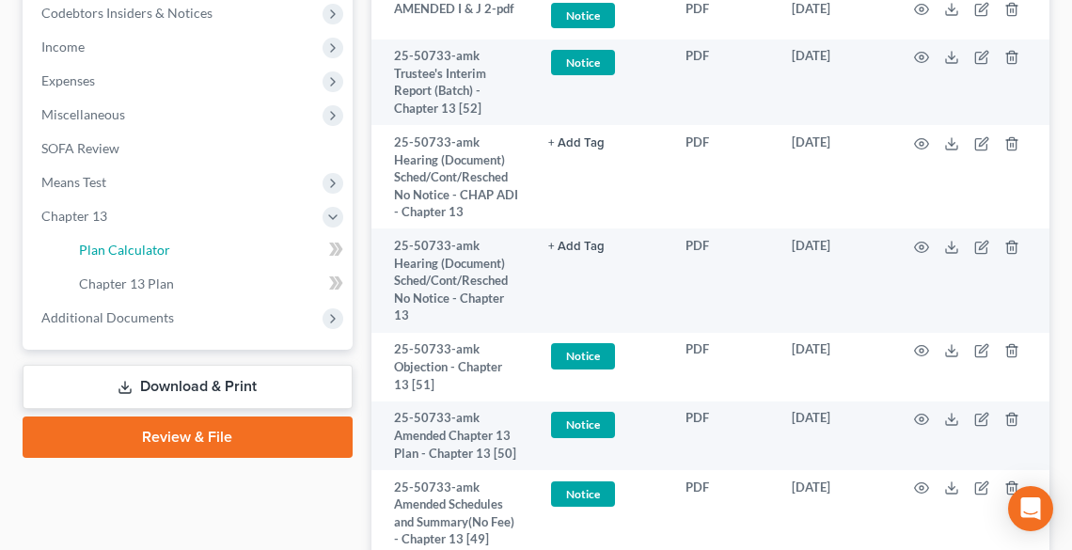
click at [129, 247] on span "Plan Calculator" at bounding box center [124, 250] width 91 height 16
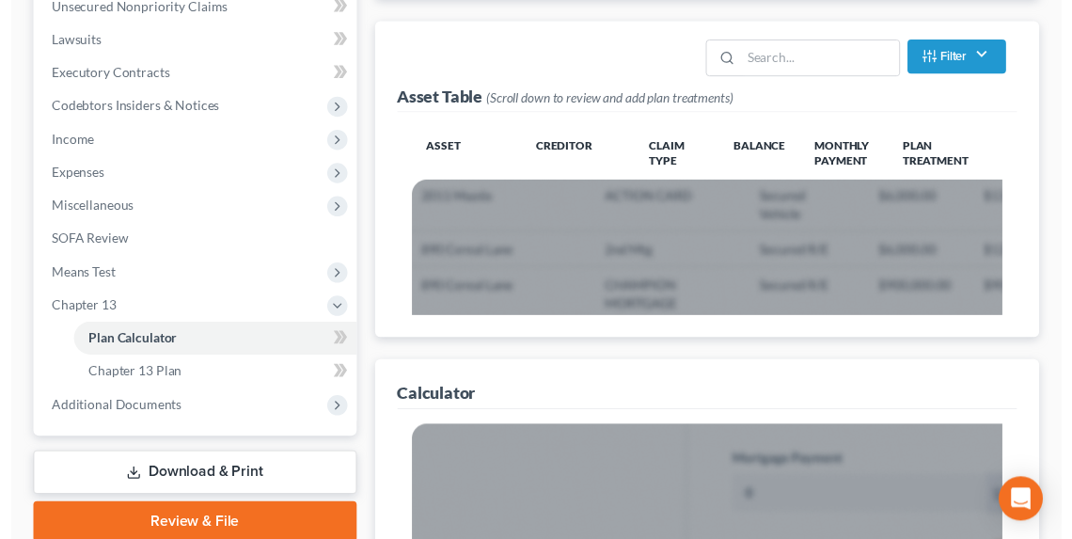
scroll to position [527, 0]
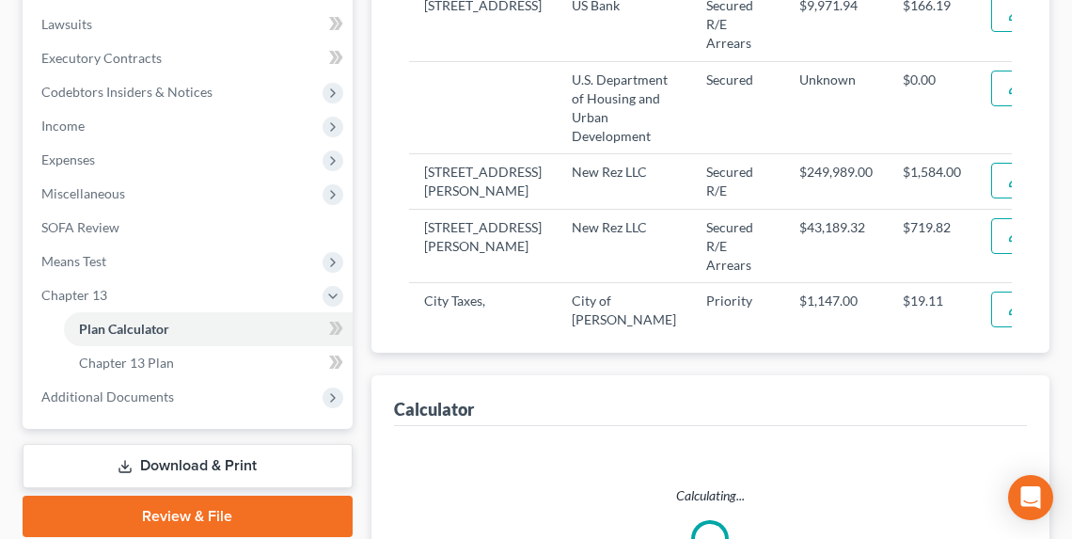
select select "59"
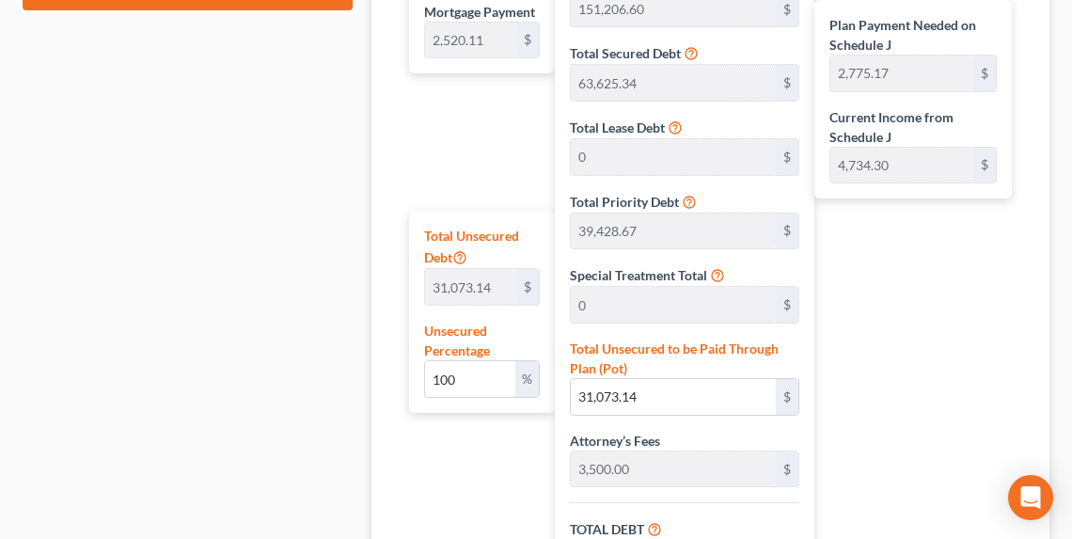
scroll to position [1203, 0]
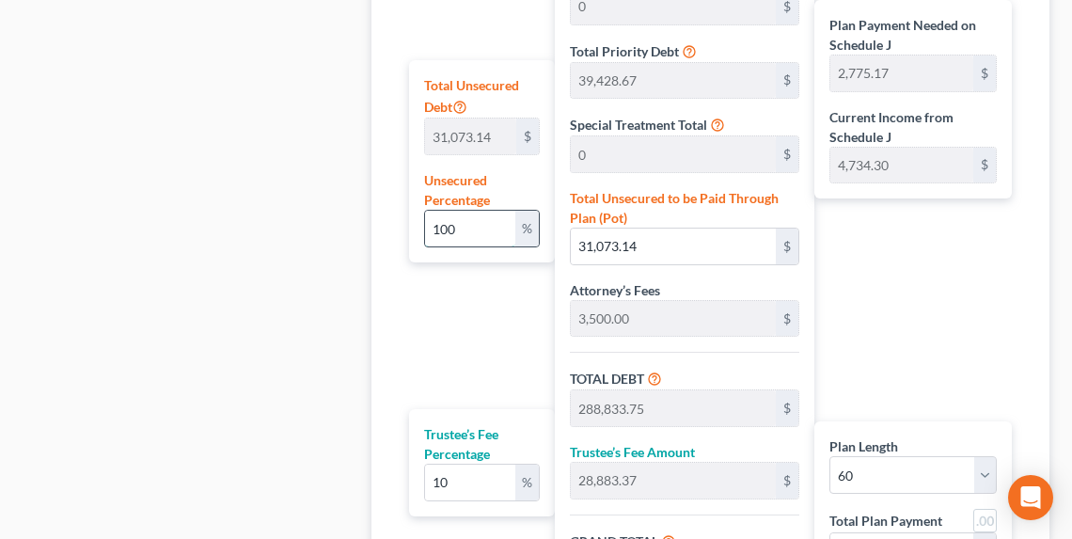
click at [491, 227] on input "100" at bounding box center [470, 229] width 90 height 36
type input "10"
type input "3,107.31"
type input "260,867.92"
type input "26,086.79"
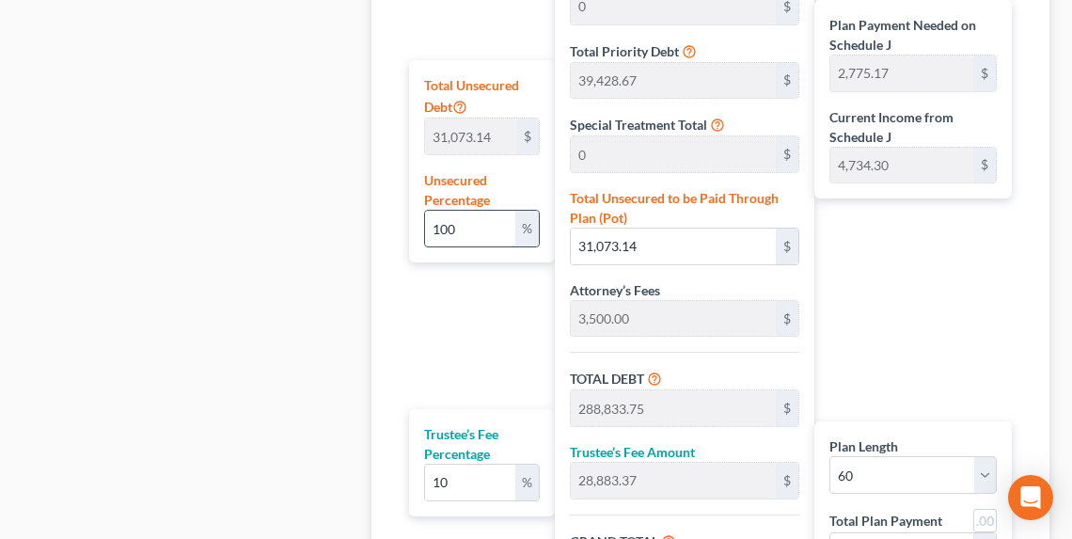
type input "286,954.71"
type input "2,262.46"
type input "4,782.57"
type input "1"
type input "310.73"
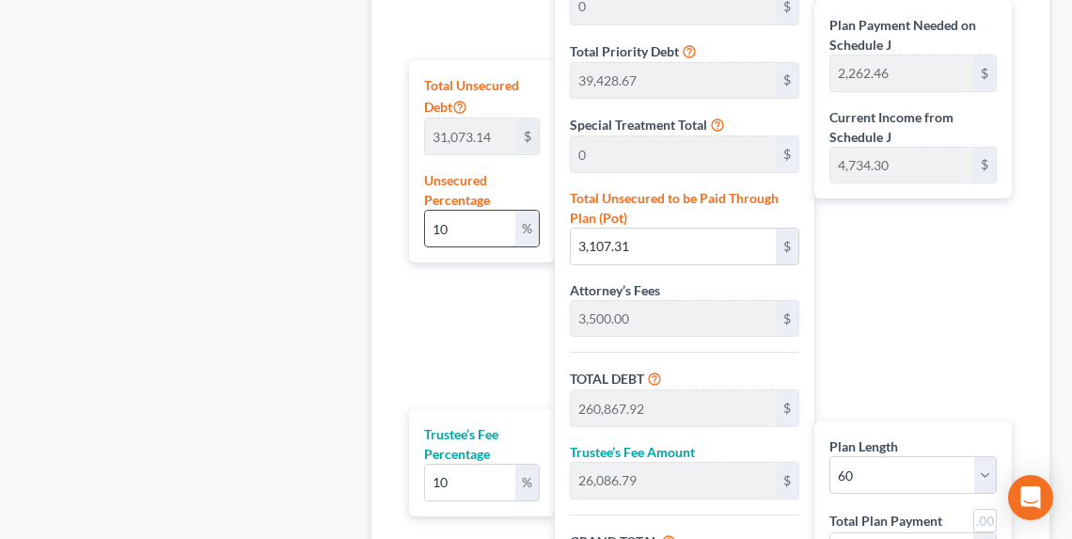
type input "258,071.34"
type input "25,807.13"
type input "283,878.47"
type input "2,211.19"
type input "4,731.30"
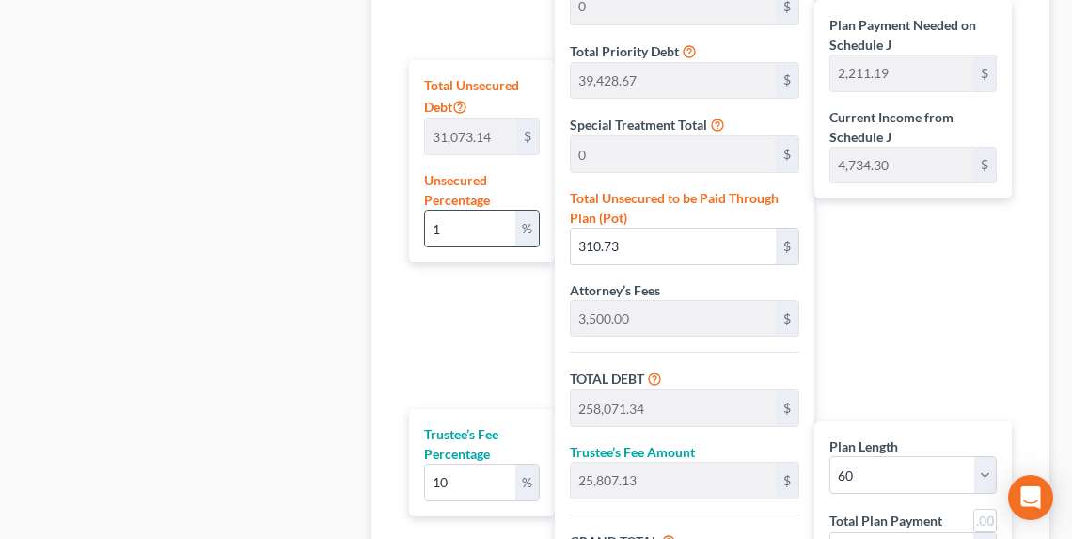
type input "257,760.61"
type input "25,776.06"
type input "283,536.67"
type input "2,205.50"
type input "4,725.61"
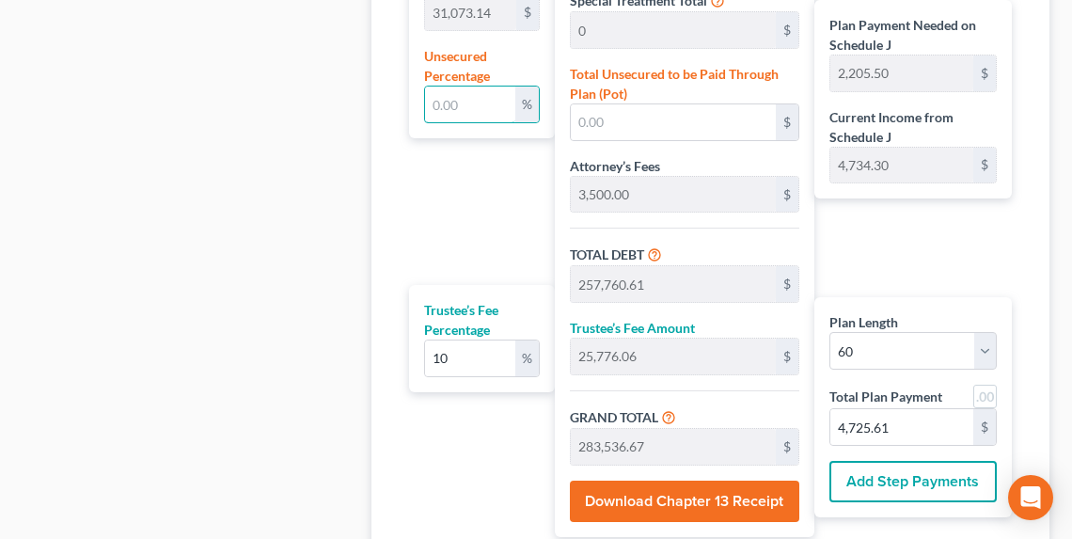
scroll to position [1327, 0]
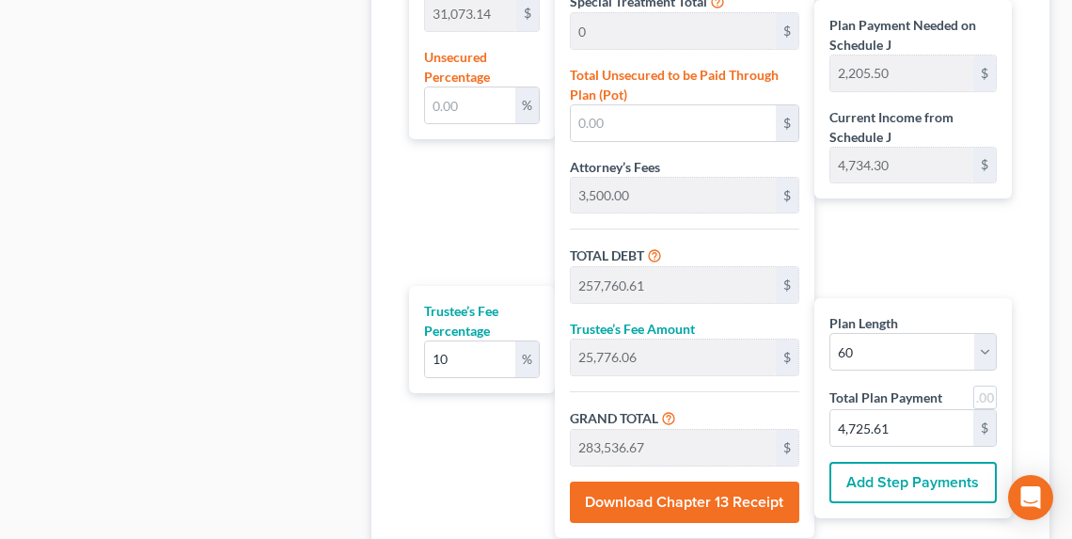
click at [888, 241] on div "Plan Payment Needed on Schedule J 2,205.50 $ Current Income from Schedule J 4,7…" at bounding box center [917, 89] width 207 height 897
click at [460, 105] on input "text" at bounding box center [470, 105] width 90 height 36
type input "1"
type input "310.73"
type input "258,071.34"
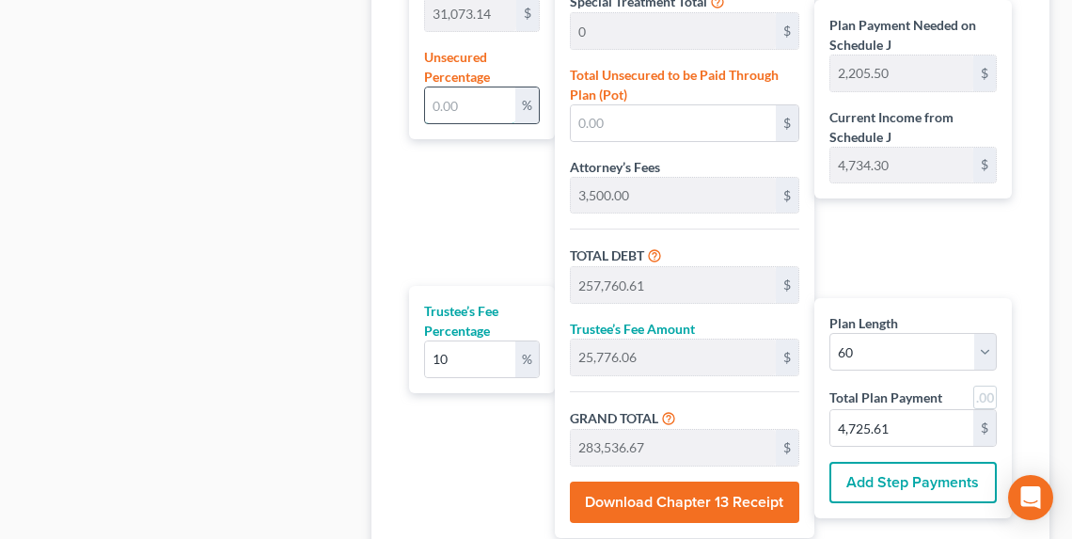
type input "25,807.13"
type input "283,878.47"
type input "2,211.19"
type input "4,731.30"
type input "0.003218213543916064"
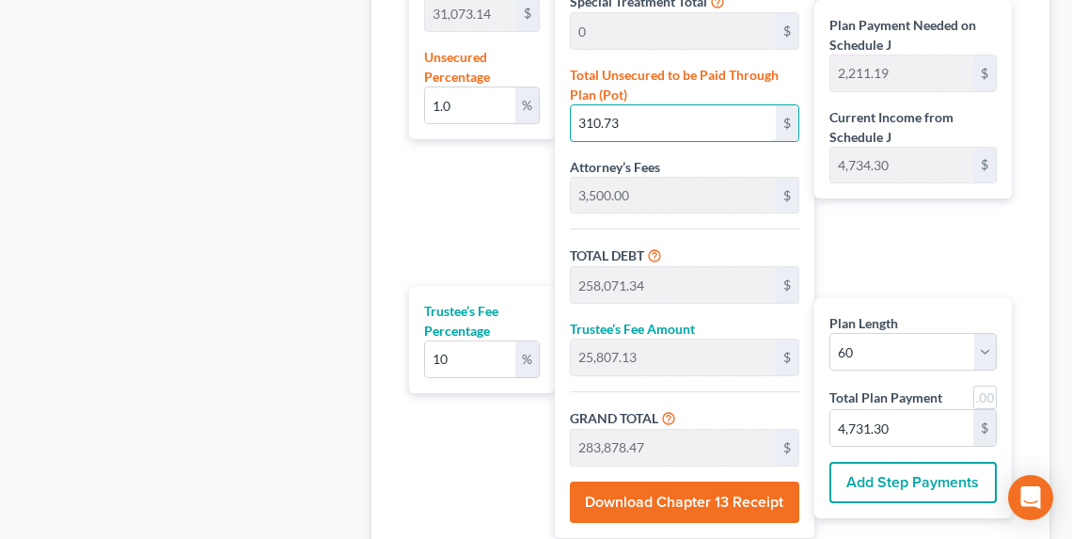
type input "1"
type input "257,761.61"
type input "25,776.16"
type input "283,537.77"
type input "2,205.51"
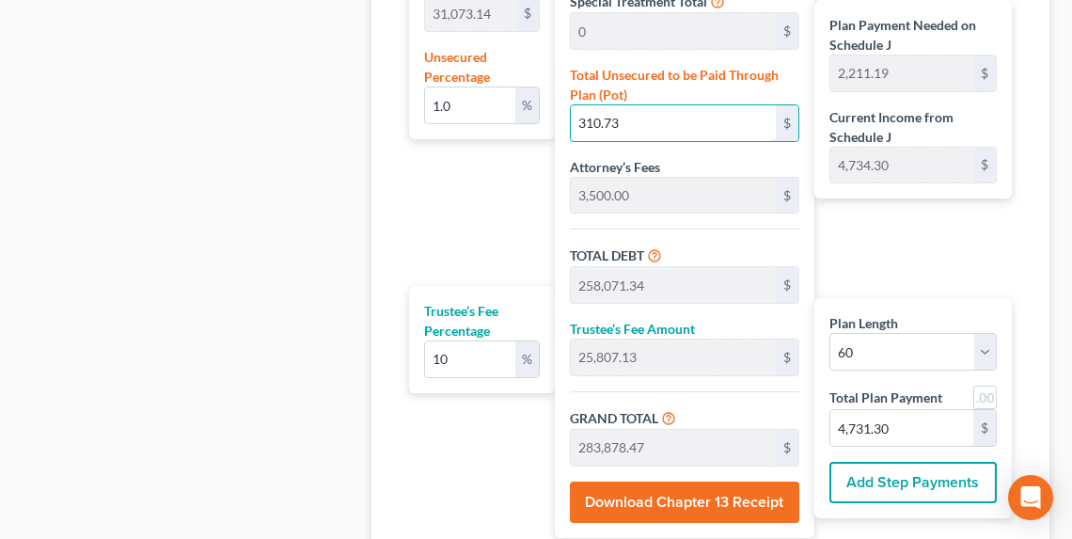
type input "4,725.62"
type input "0.04827320315874095"
type input "15"
type input "257,775.61"
type input "25,777.56"
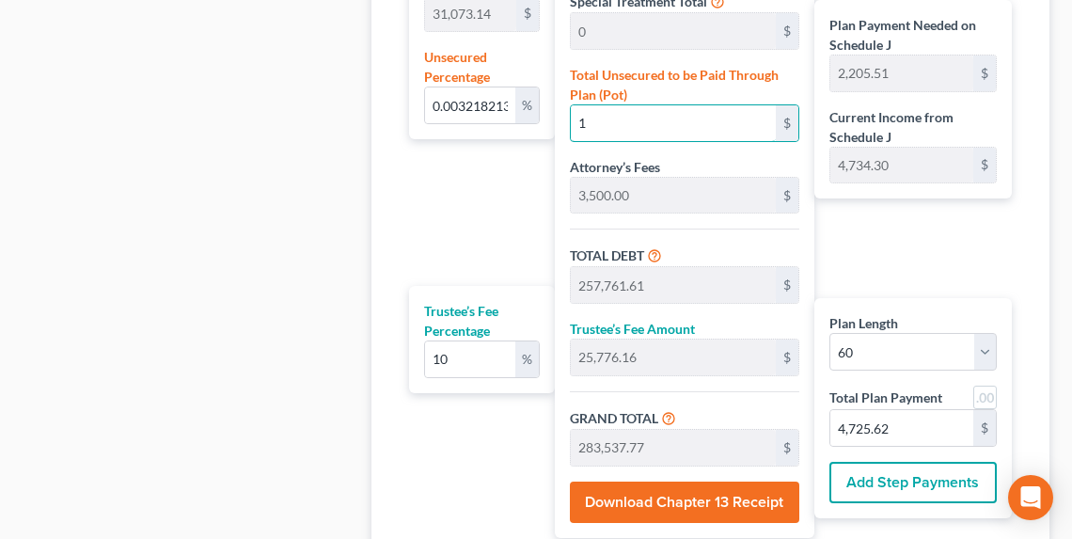
type input "283,553.17"
type input "2,205.77"
type input "4,725.88"
type input "0.5116959534826541"
type input "159"
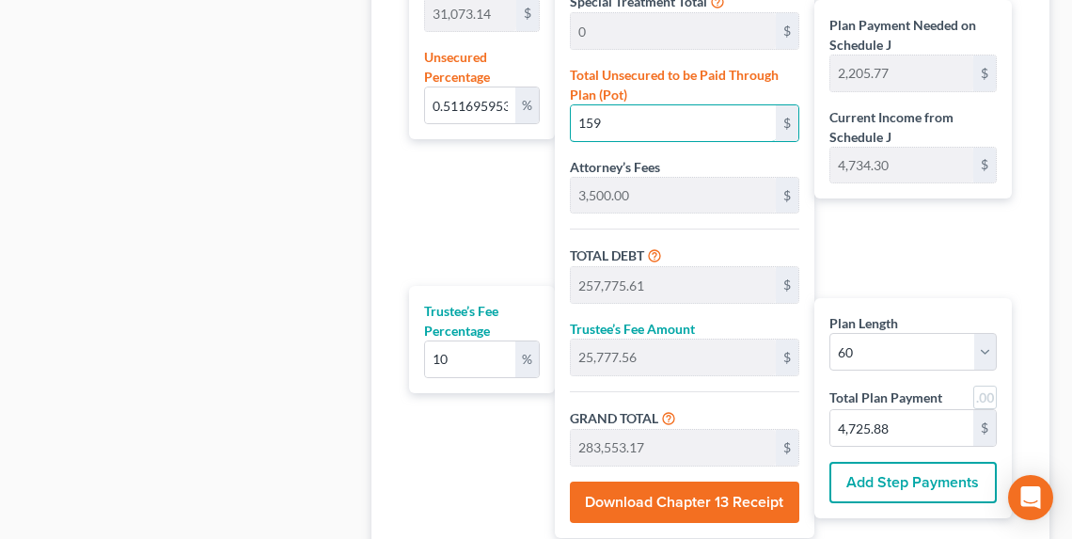
type input "257,919.61"
type input "25,791.96"
type input "283,711.57"
type input "2,208.41"
type input "4,728.52"
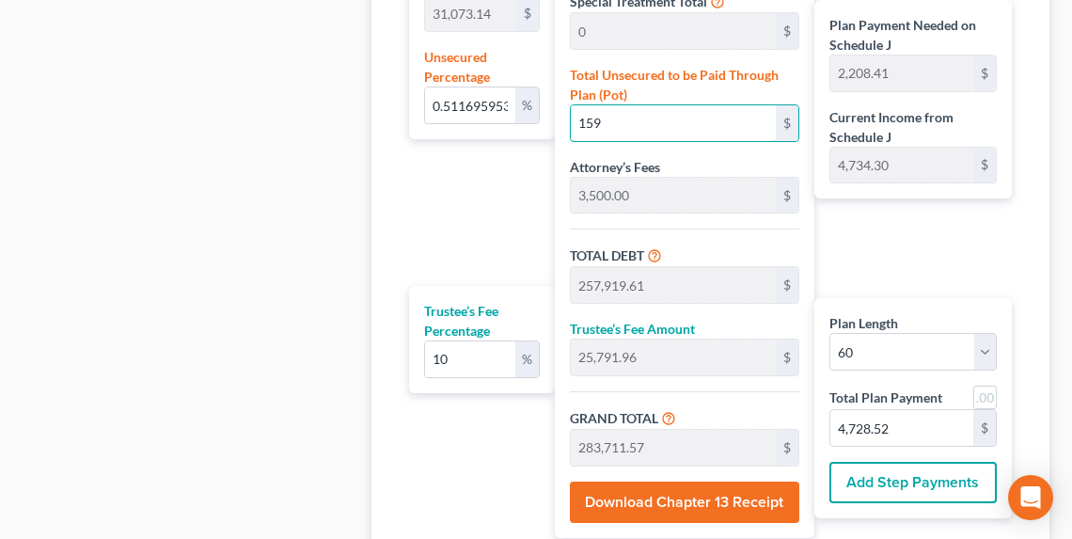
type input "5.136268816090038"
type input "1596"
type input "259,356.61"
type input "25,935.66"
type input "285,292.27"
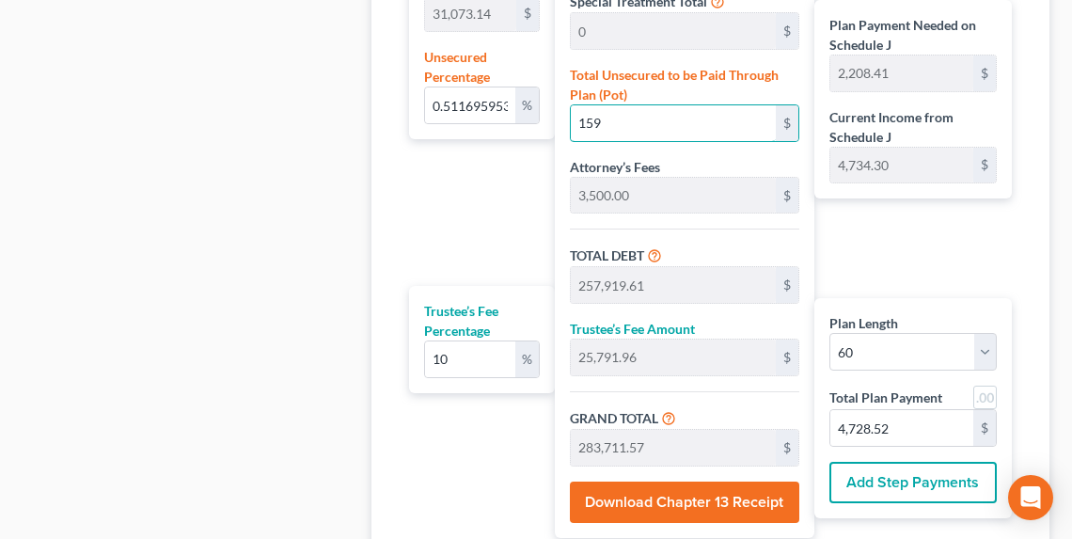
type input "2,234.76"
type input "4,754.87"
type input "1,596"
type input "51.3691245879882"
type input "1,5962"
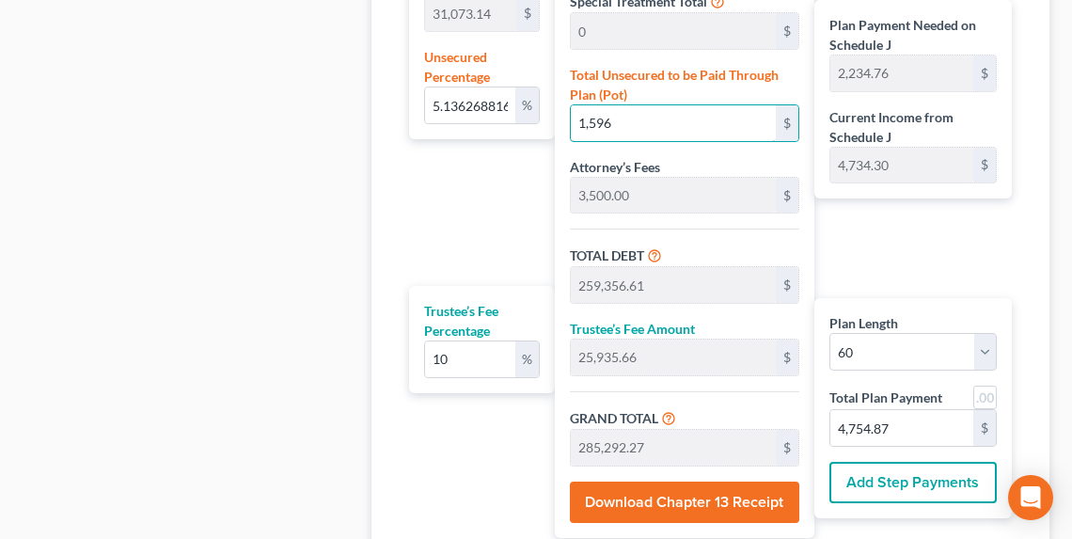
type input "273,722.61"
type input "27,372.26"
type input "301,094.87"
type input "2,498.13"
type input "5,018.24"
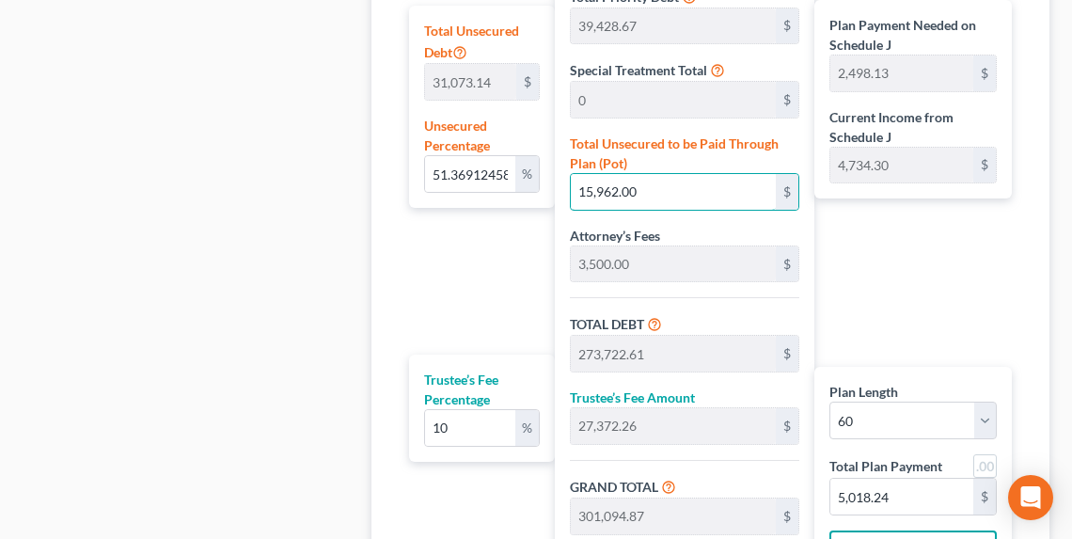
scroll to position [1251, 0]
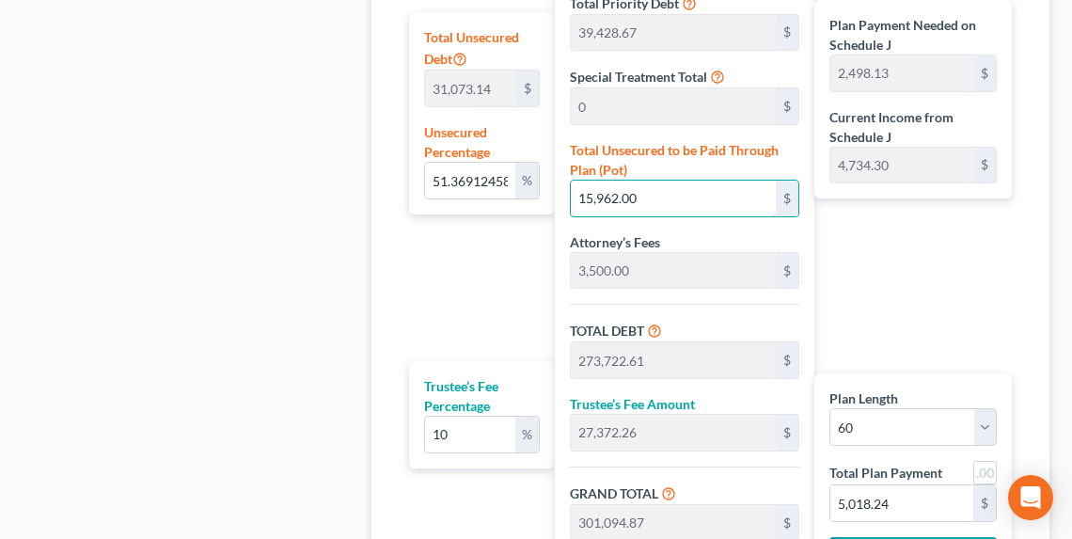
type input "15,962.00"
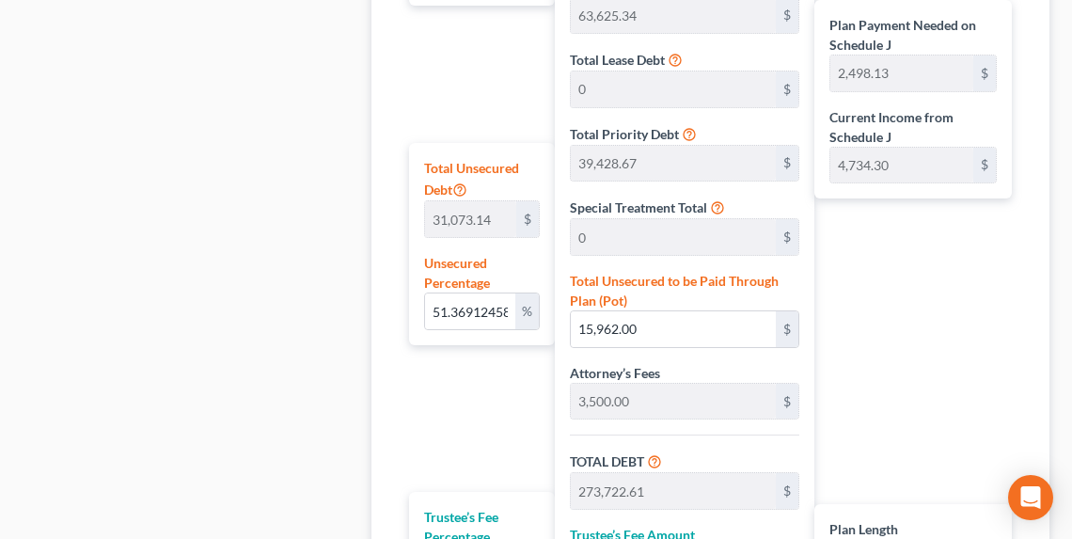
scroll to position [1101, 0]
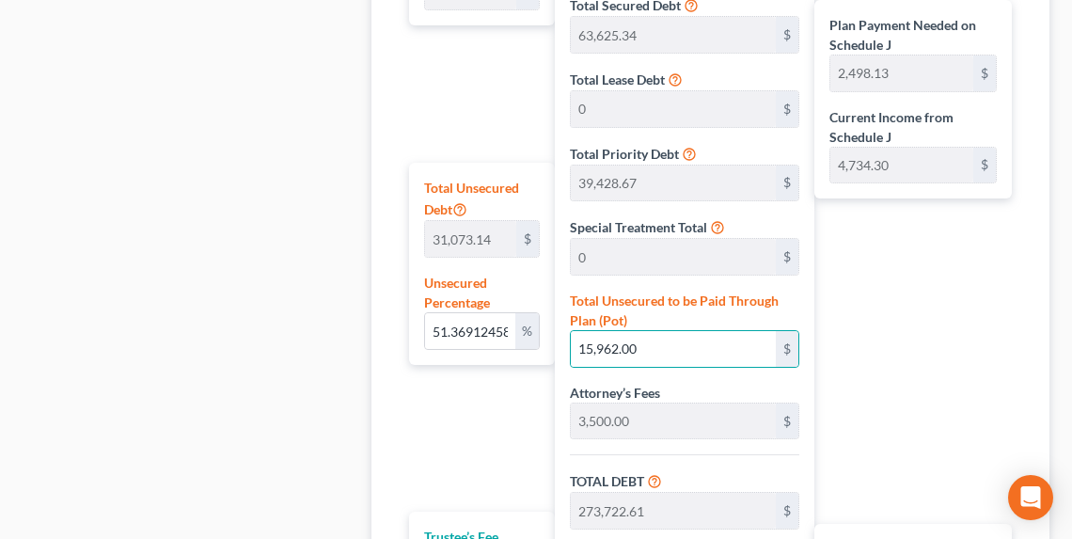
click at [974, 359] on div "Plan Payment Needed on Schedule J 2,498.13 $ Current Income from Schedule J 4,7…" at bounding box center [917, 314] width 207 height 897
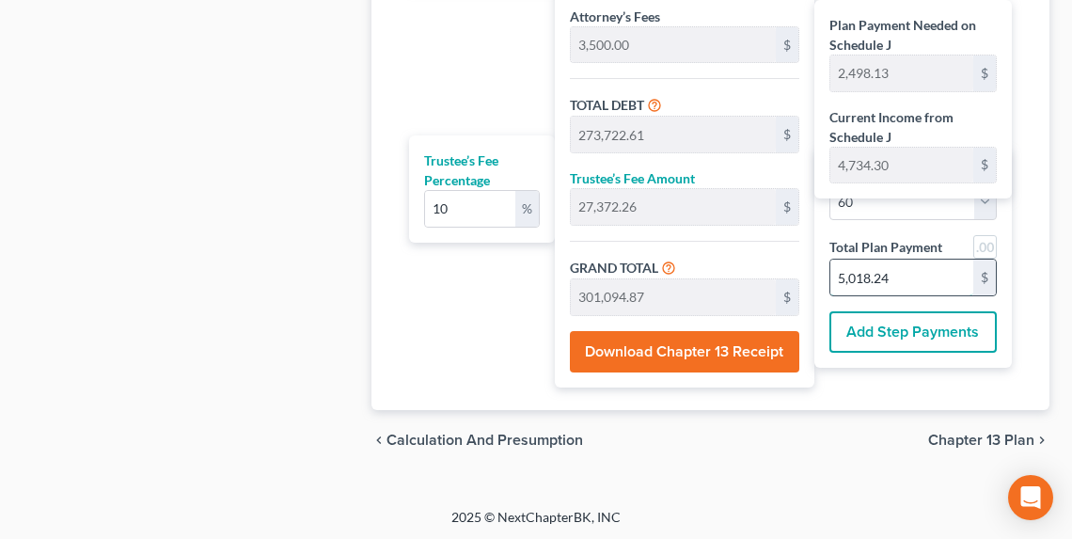
type input "0"
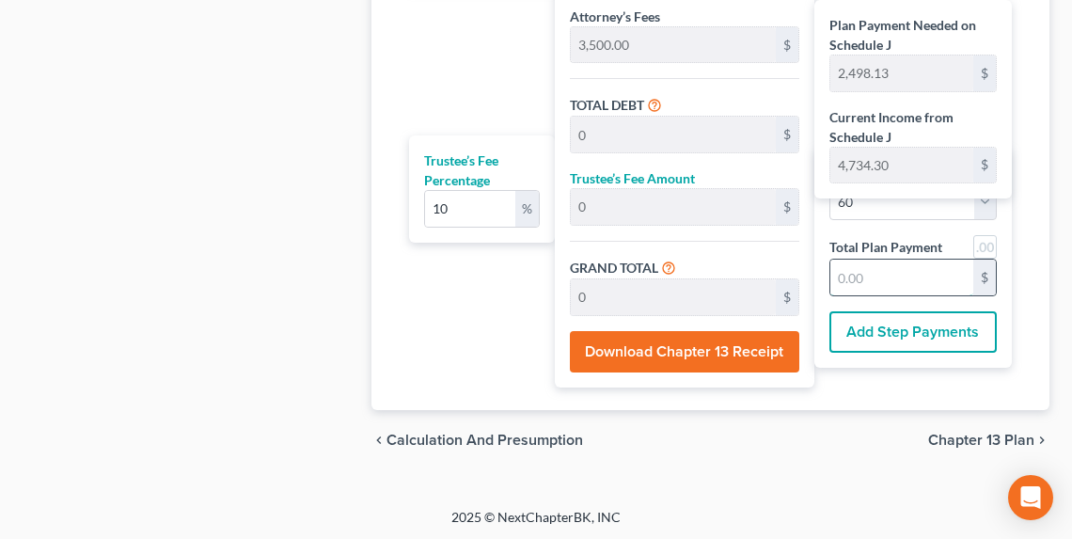
paste input "5,018.24"
type input "51.37"
type input "15,961.57"
type input "273,722.18"
type input "27,372.21"
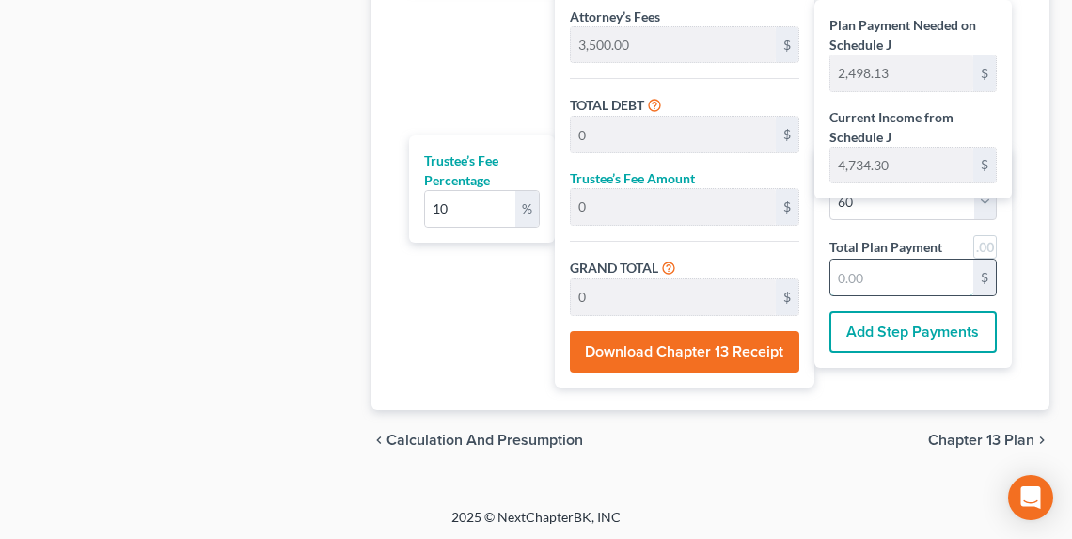
type input "301,094.39"
type input "5,018.24"
